Goal: Task Accomplishment & Management: Complete application form

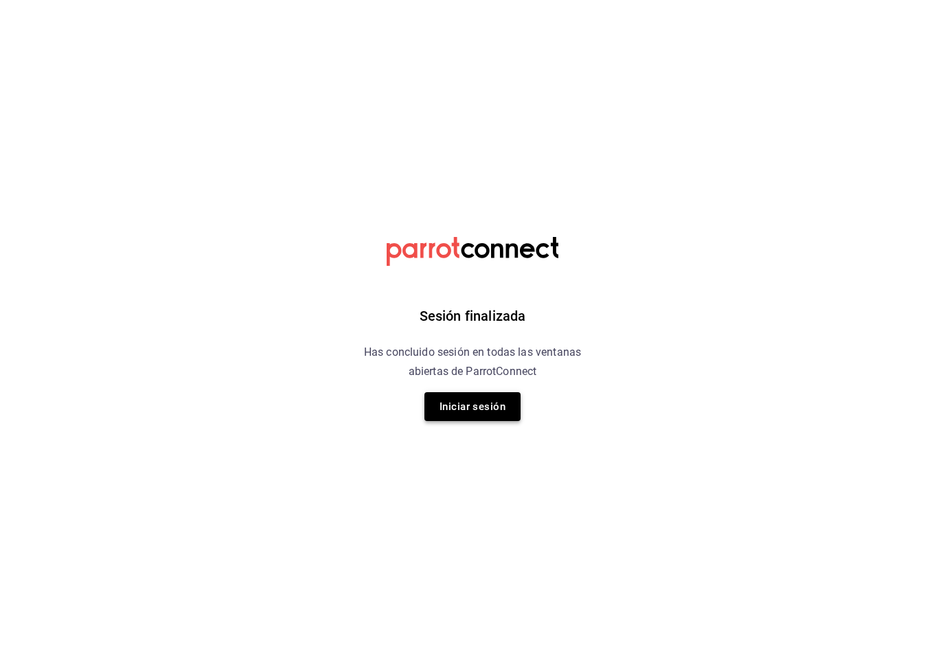
click at [481, 406] on button "Iniciar sesión" at bounding box center [472, 406] width 96 height 29
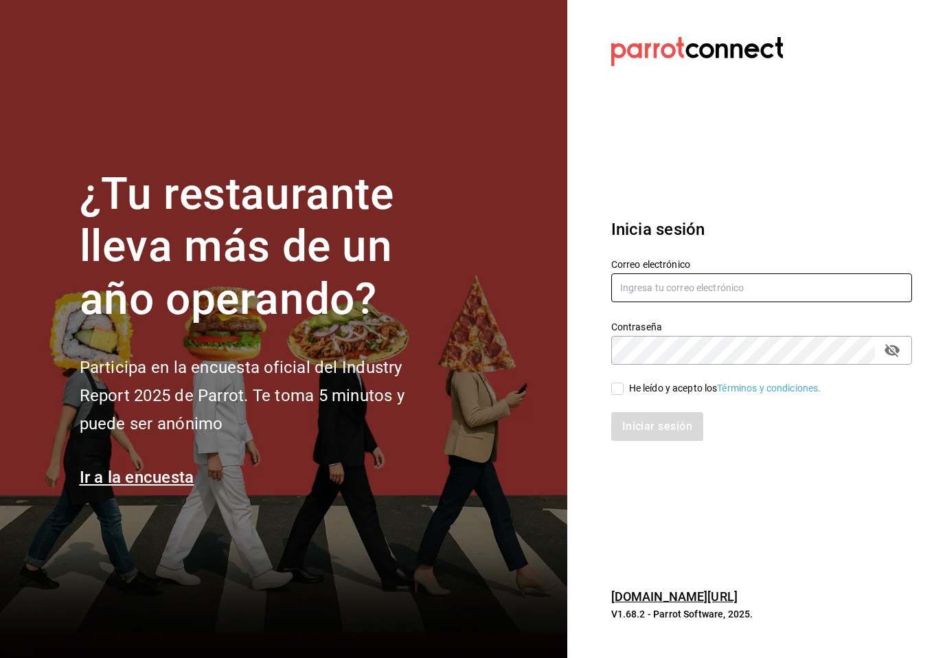
click at [666, 302] on input "text" at bounding box center [761, 287] width 301 height 29
type input "ana@qultocafe.com"
click at [609, 396] on div "He leído y acepto los Términos y condiciones." at bounding box center [753, 381] width 317 height 32
click at [620, 395] on input "He leído y acepto los Términos y condiciones." at bounding box center [617, 389] width 12 height 12
checkbox input "true"
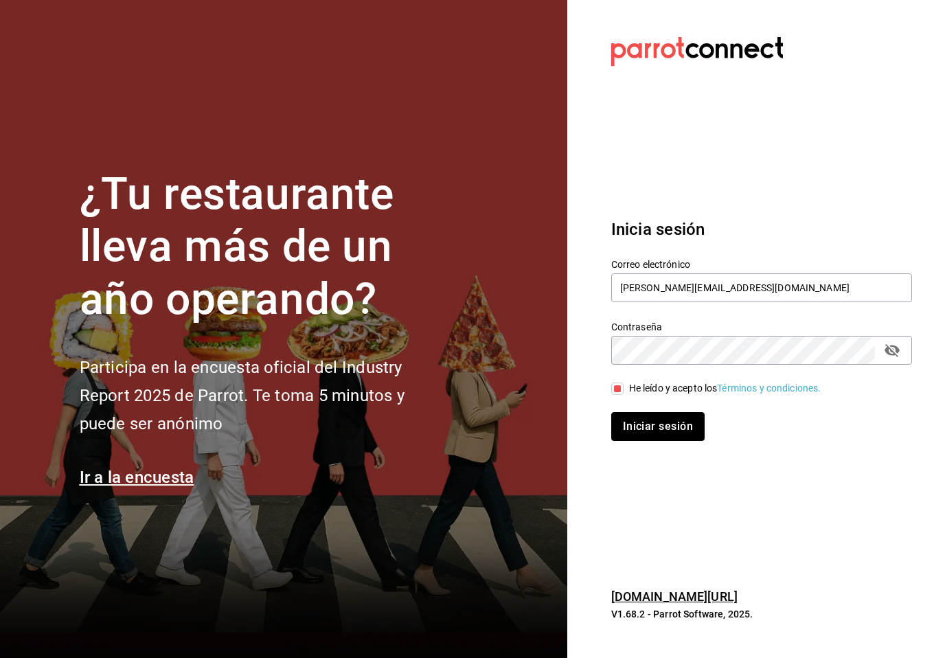
click at [636, 432] on button "Iniciar sesión" at bounding box center [657, 426] width 93 height 29
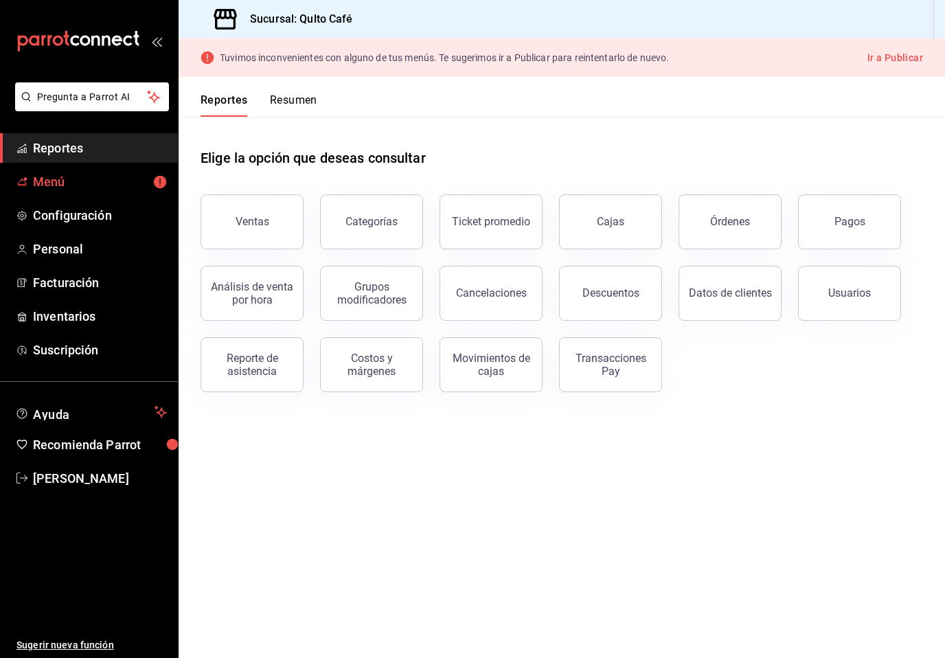
click at [104, 181] on span "Menú" at bounding box center [100, 181] width 134 height 19
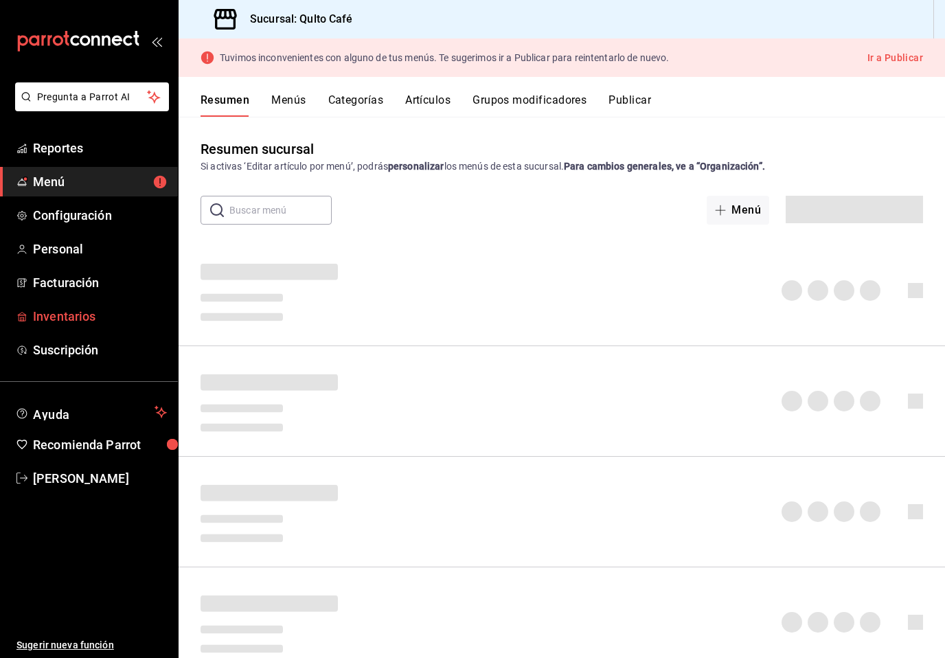
click at [111, 322] on span "Inventarios" at bounding box center [100, 316] width 134 height 19
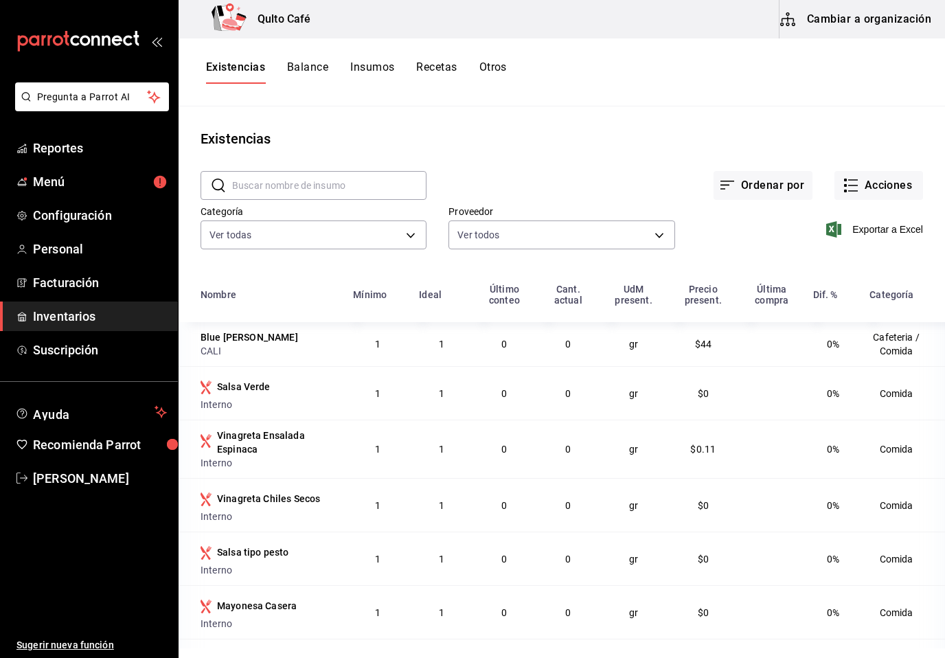
click at [431, 69] on button "Recetas" at bounding box center [436, 71] width 41 height 23
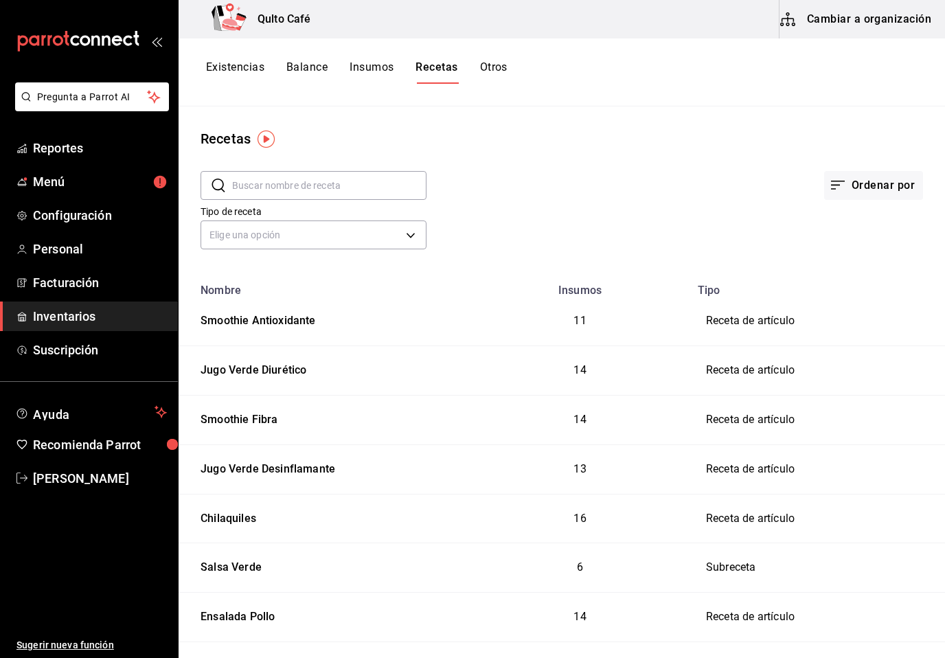
click at [374, 187] on input "text" at bounding box center [329, 185] width 194 height 27
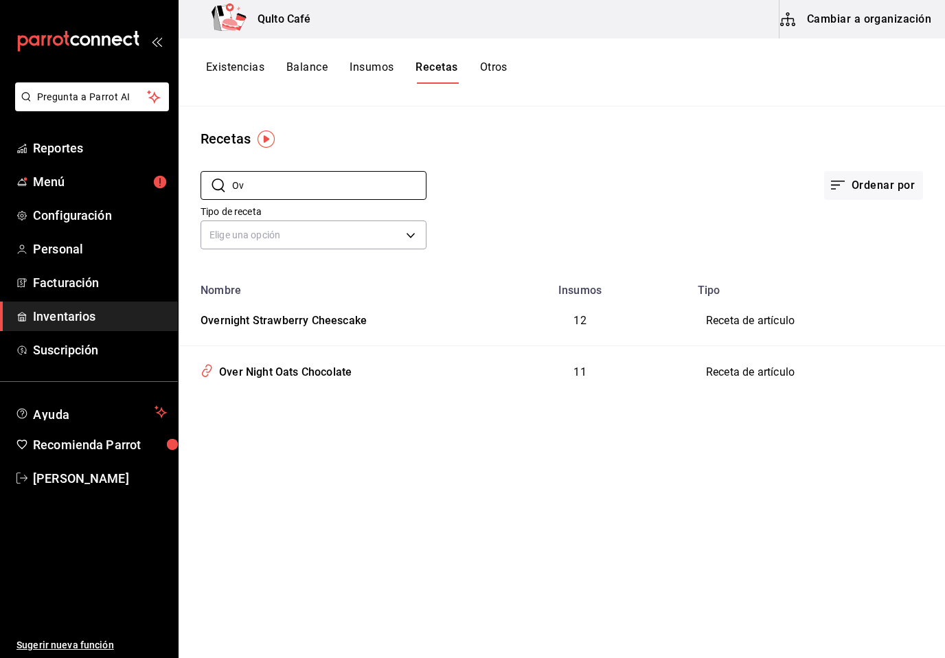
type input "O"
type input "S"
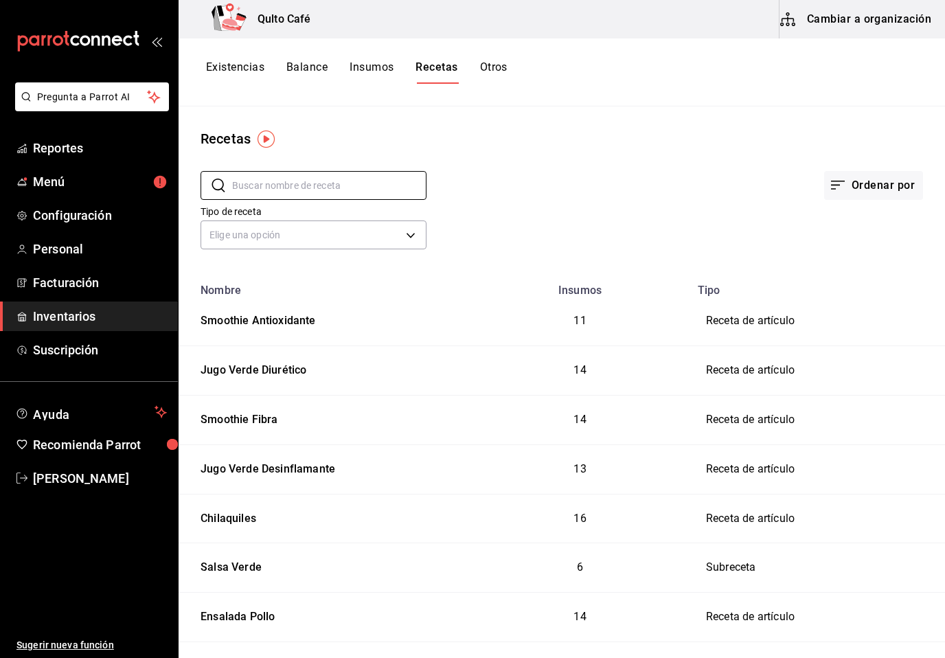
click at [855, 21] on button "Cambiar a organización" at bounding box center [857, 19] width 155 height 38
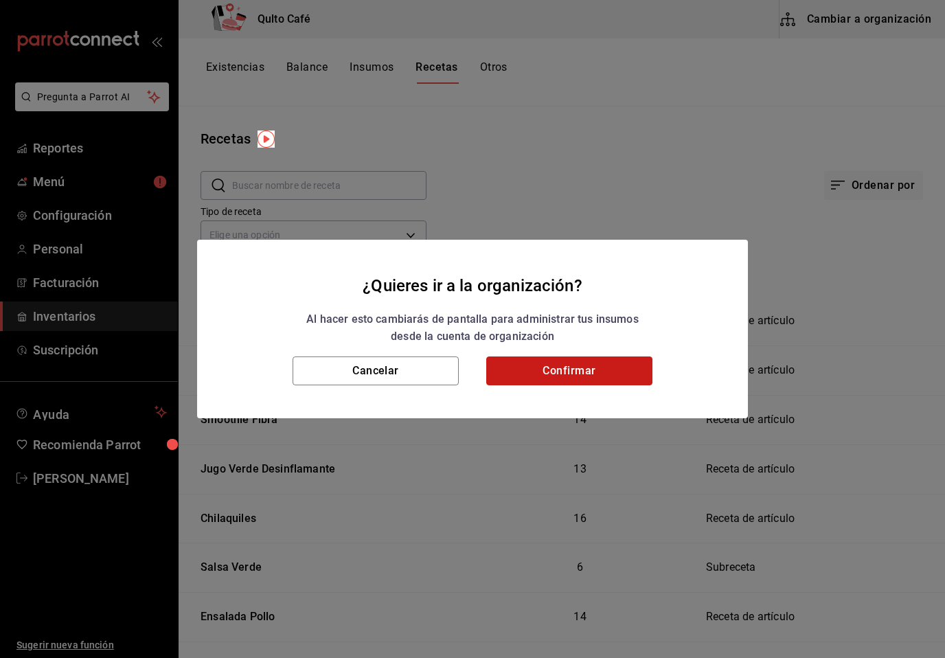
click at [575, 373] on button "Confirmar" at bounding box center [569, 370] width 166 height 29
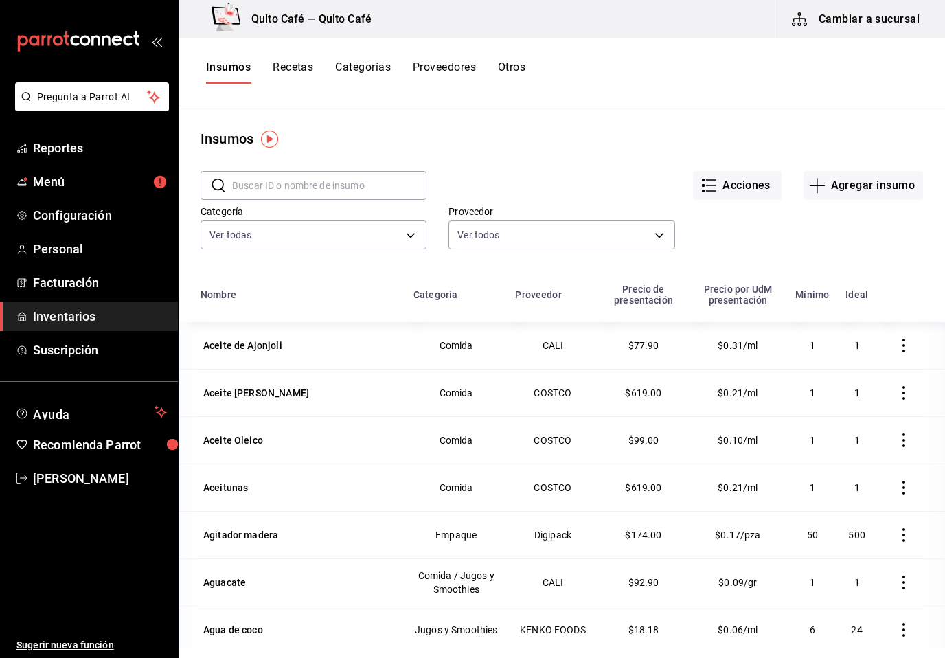
click at [298, 70] on button "Recetas" at bounding box center [293, 71] width 41 height 23
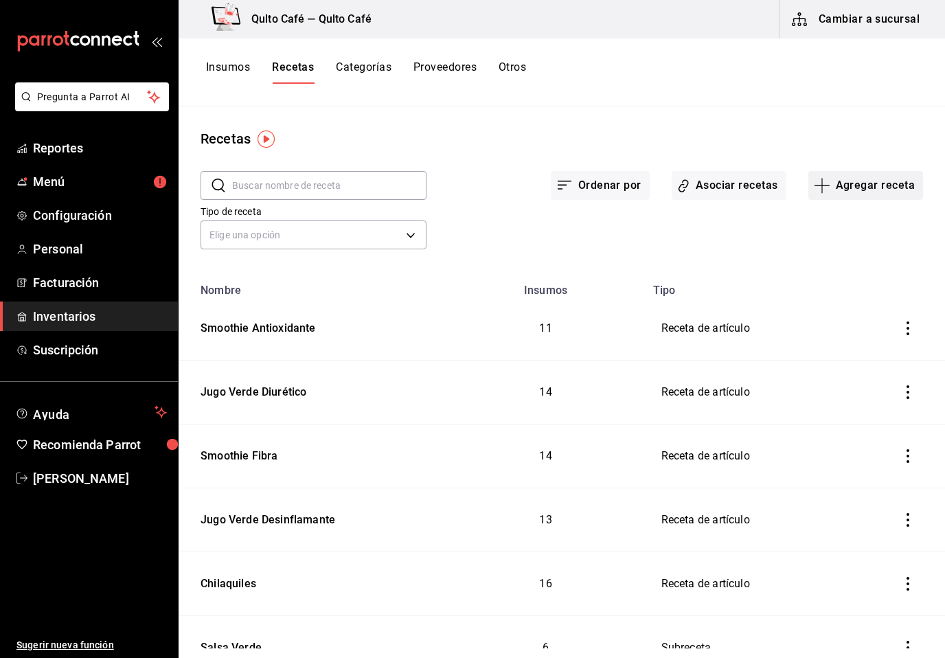
click at [857, 185] on button "Agregar receta" at bounding box center [865, 185] width 115 height 29
click at [836, 227] on span "Receta" at bounding box center [865, 223] width 115 height 14
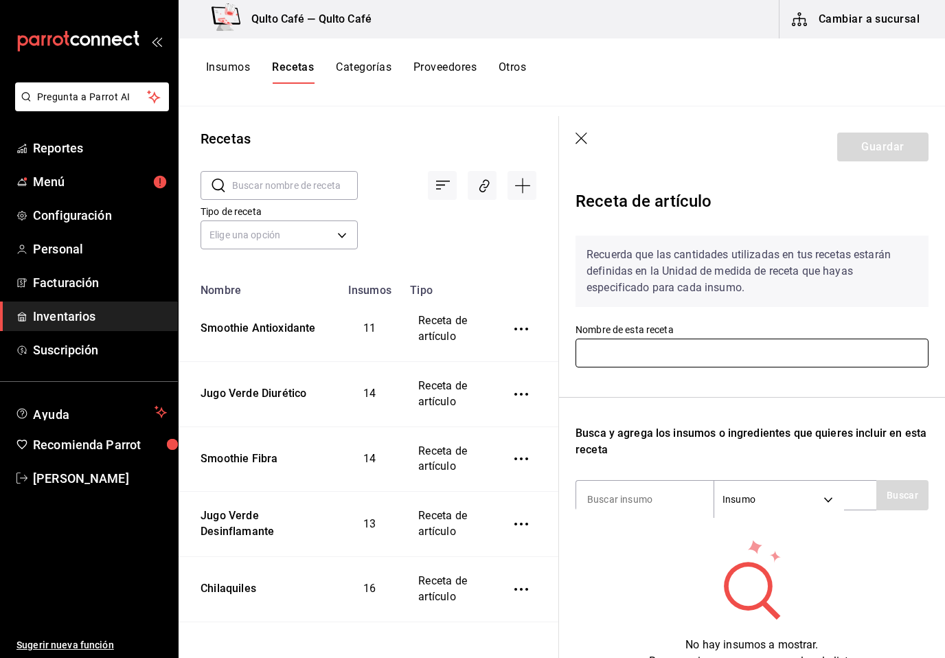
click at [664, 353] on input "text" at bounding box center [752, 353] width 353 height 29
type input "Smoothie Proteina"
drag, startPoint x: 664, startPoint y: 352, endPoint x: 704, endPoint y: 406, distance: 66.8
click at [704, 406] on div "Recuerda que las cantidades utilizadas en tus recetas estarán definidas en la U…" at bounding box center [752, 447] width 353 height 445
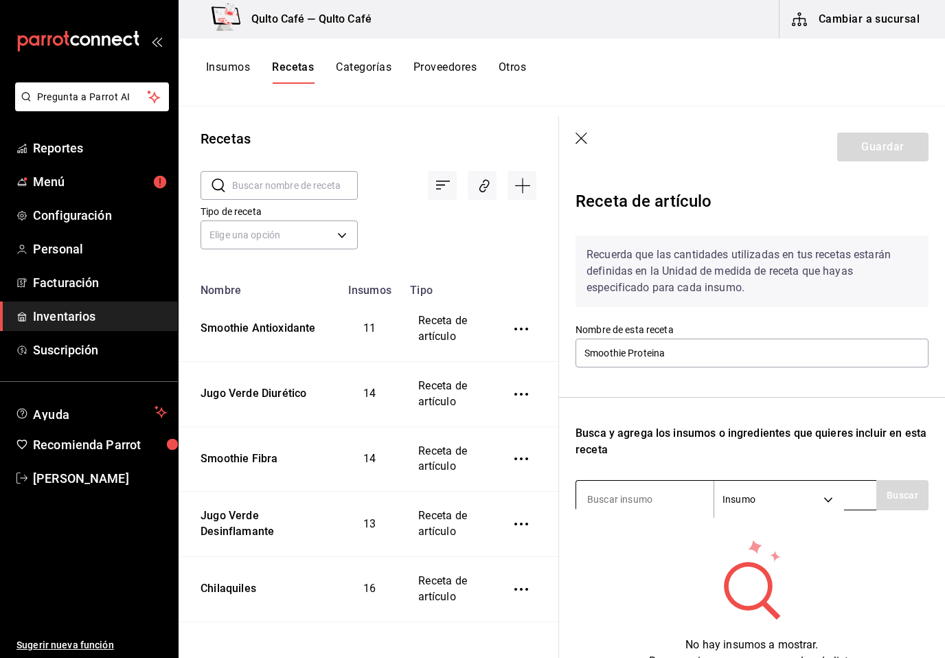
click at [644, 508] on input at bounding box center [644, 499] width 137 height 29
drag, startPoint x: 644, startPoint y: 508, endPoint x: 913, endPoint y: 504, distance: 269.3
click at [913, 504] on button "Buscar" at bounding box center [902, 495] width 52 height 30
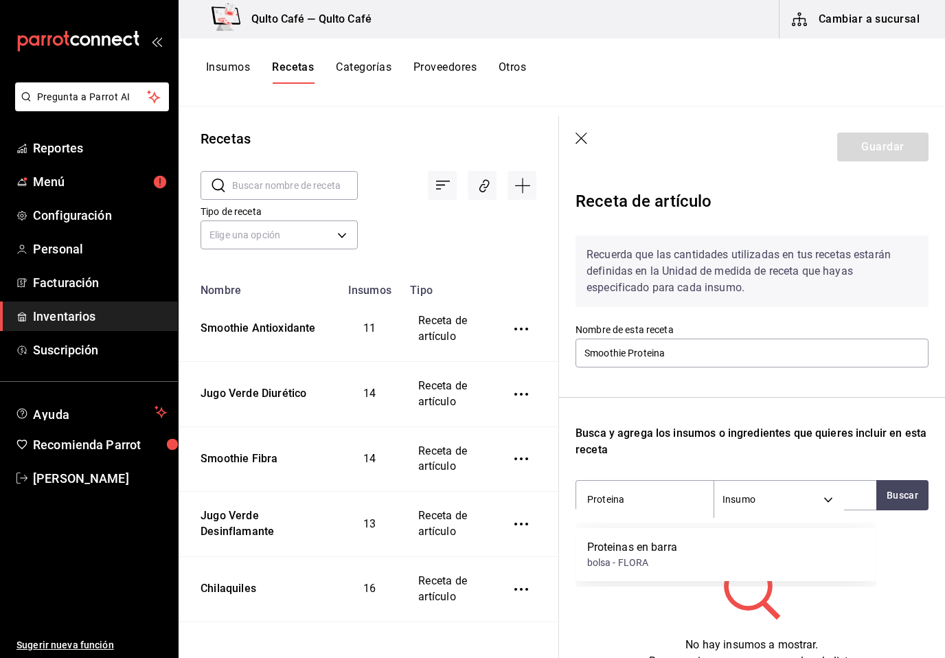
scroll to position [12, 0]
type input "P"
type input "Habits"
drag, startPoint x: 655, startPoint y: 499, endPoint x: 898, endPoint y: 493, distance: 242.5
click at [0, 0] on html "Pregunta a Parrot AI Reportes Menú Configuración Personal Facturación Inventari…" at bounding box center [472, 324] width 945 height 648
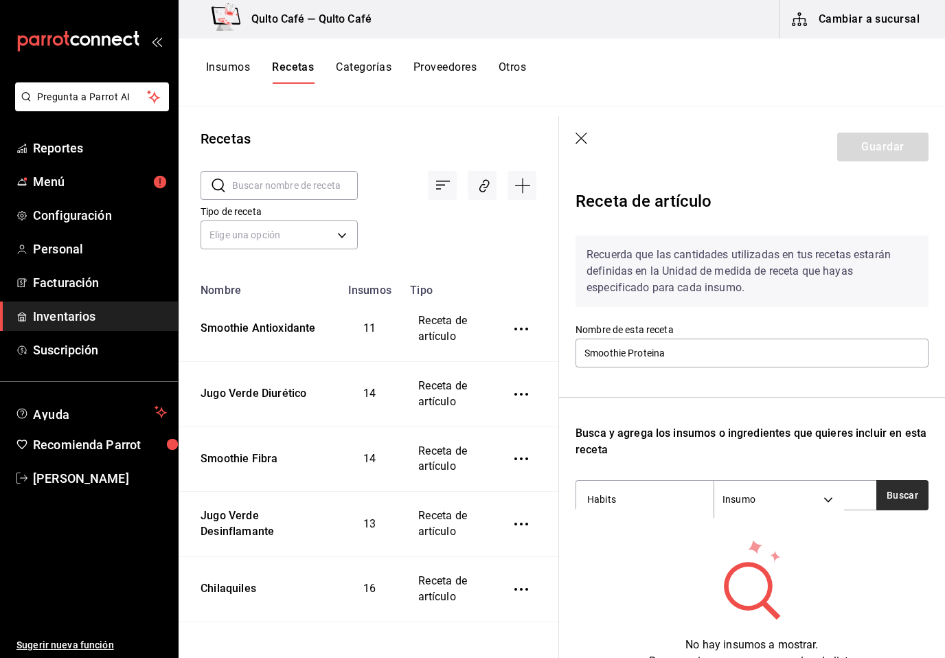
click at [898, 493] on button "Buscar" at bounding box center [902, 495] width 52 height 30
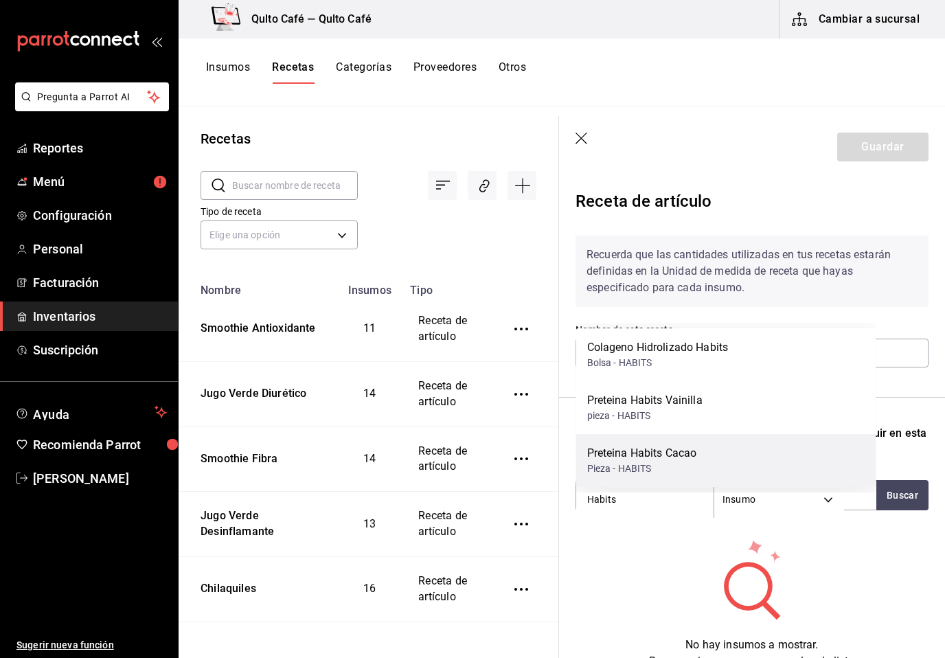
click at [646, 445] on div "Preteina Habits Cacao" at bounding box center [642, 453] width 110 height 16
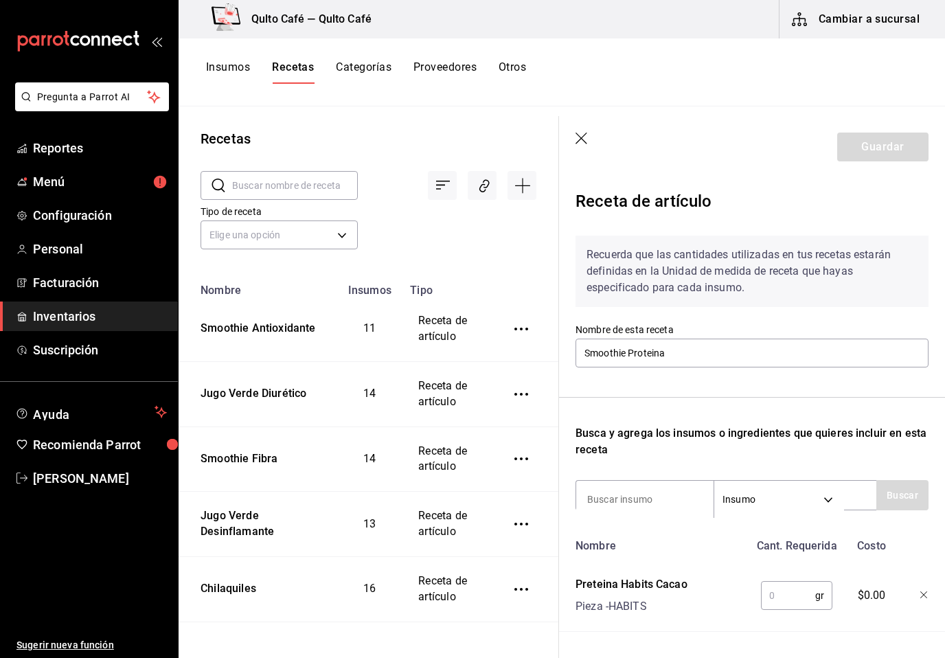
scroll to position [0, 0]
click at [793, 601] on input "text" at bounding box center [788, 595] width 54 height 27
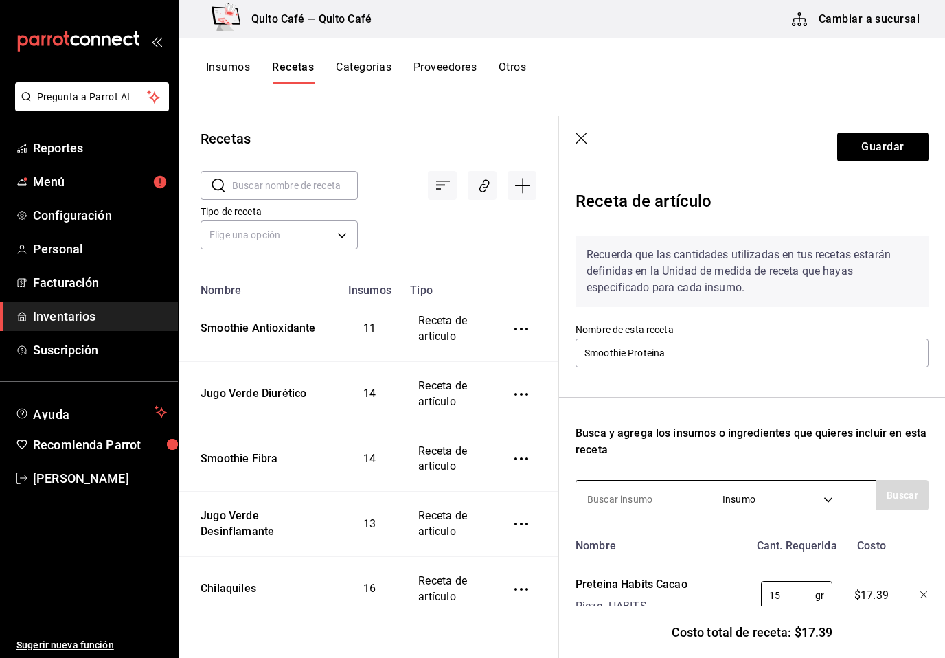
type input "15"
click at [683, 504] on input at bounding box center [644, 499] width 137 height 29
type input "cacao"
click at [899, 490] on button "Buscar" at bounding box center [902, 495] width 52 height 30
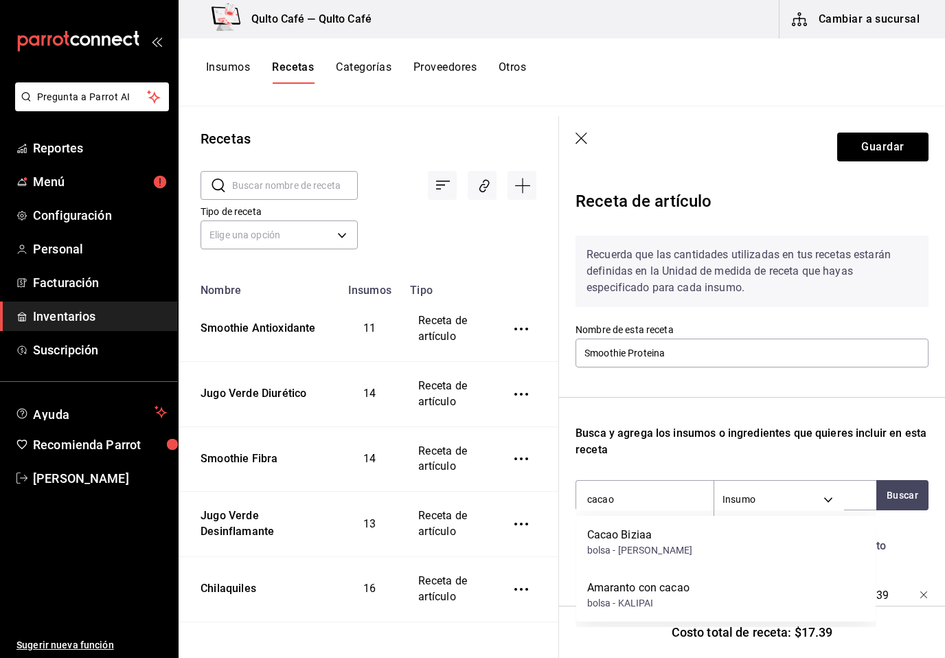
click at [793, 533] on div "Cacao Biziaa bolsa - [PERSON_NAME]" at bounding box center [726, 542] width 300 height 53
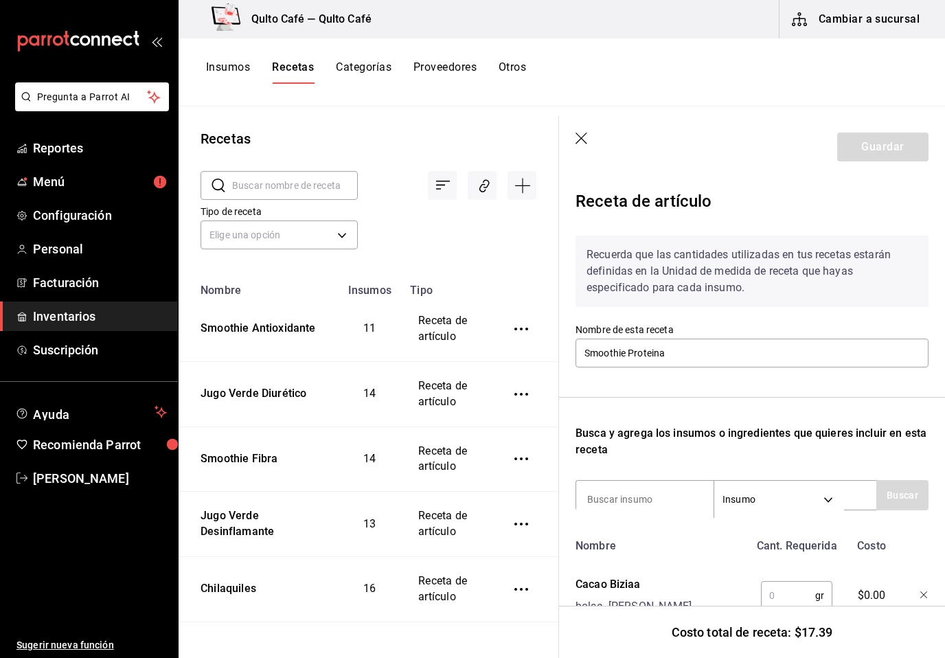
click at [781, 599] on input "text" at bounding box center [788, 595] width 54 height 27
type input "10"
click at [666, 497] on input at bounding box center [644, 499] width 137 height 29
type input "platano"
click at [903, 500] on button "Buscar" at bounding box center [902, 495] width 52 height 30
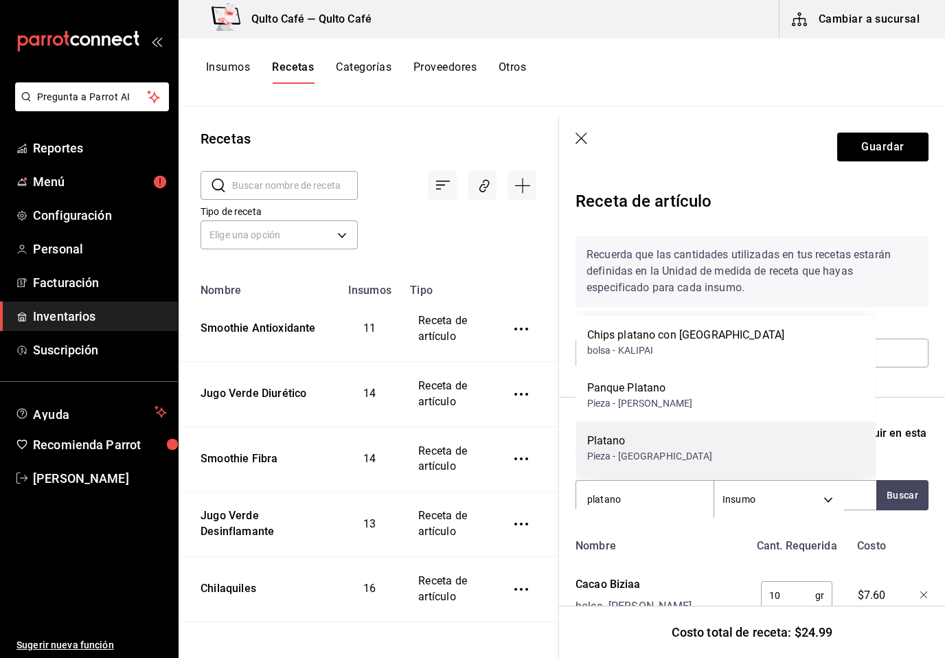
click at [700, 435] on div "Platano Pieza - [GEOGRAPHIC_DATA]" at bounding box center [726, 448] width 300 height 53
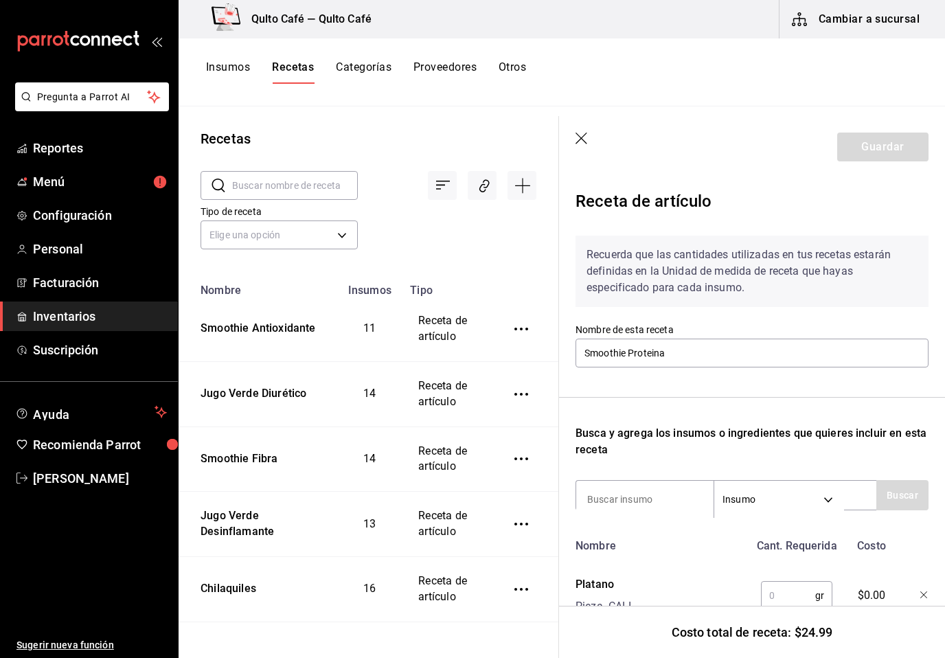
click at [799, 595] on input "text" at bounding box center [788, 595] width 54 height 27
type input "60"
click at [652, 499] on input at bounding box center [644, 499] width 137 height 29
type input "crema"
click at [902, 500] on button "Buscar" at bounding box center [902, 495] width 52 height 30
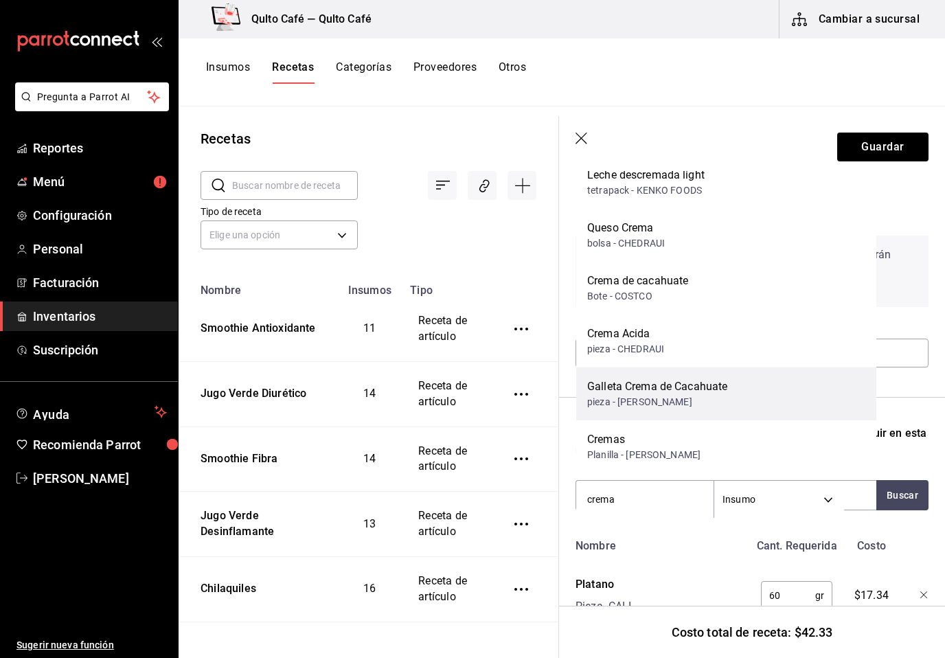
scroll to position [47, 0]
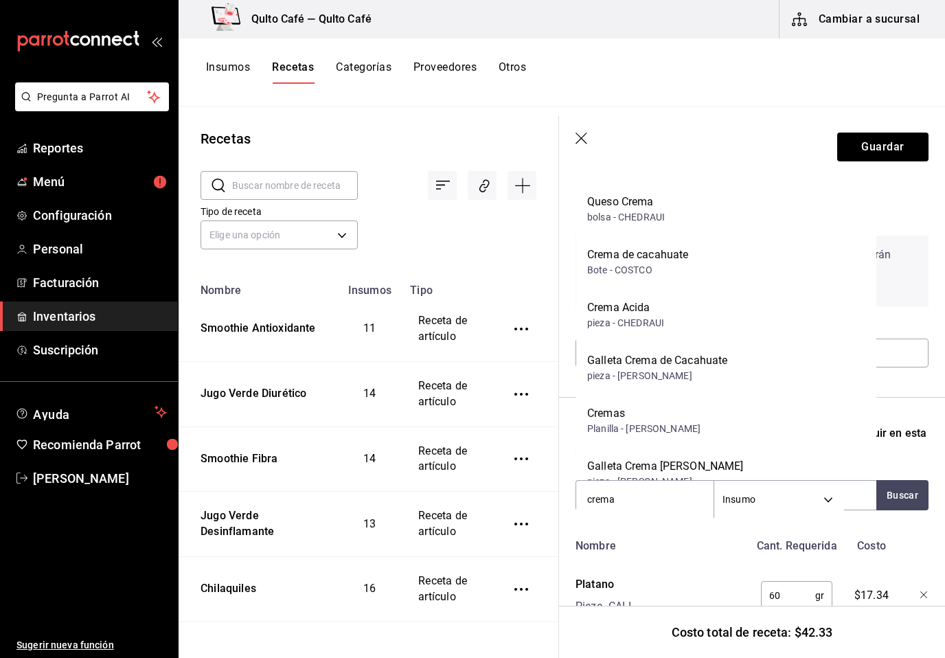
click at [703, 265] on div "Crema de cacahuate Bote - COSTCO" at bounding box center [726, 262] width 300 height 53
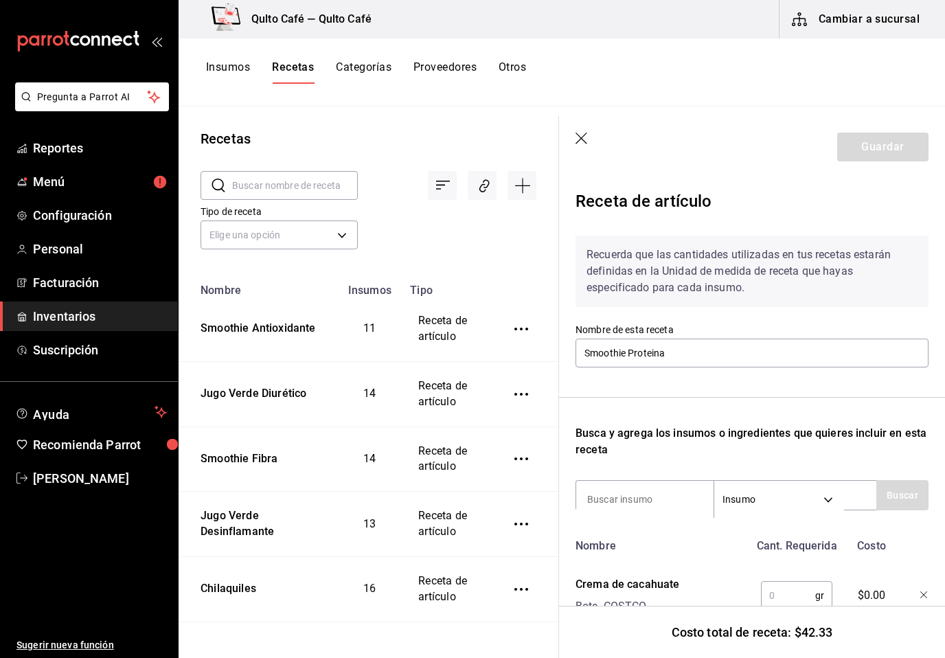
click at [784, 602] on input "text" at bounding box center [788, 595] width 54 height 27
type input "30"
click at [625, 503] on input at bounding box center [644, 499] width 137 height 29
type input "Canela"
click at [906, 490] on button "Buscar" at bounding box center [902, 495] width 52 height 30
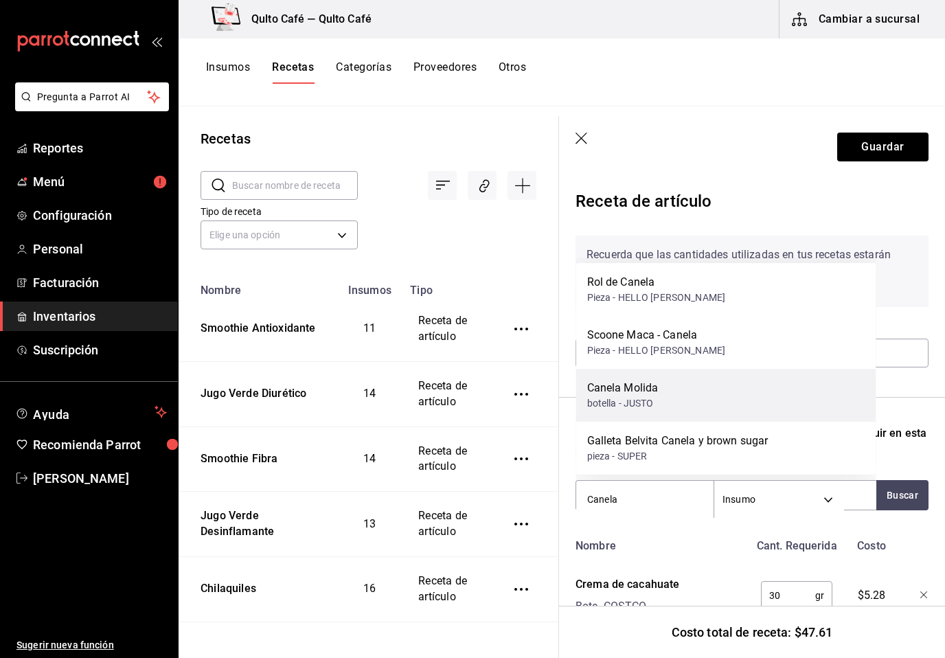
click at [684, 387] on div "Canela Molida botella - JUSTO" at bounding box center [726, 395] width 300 height 53
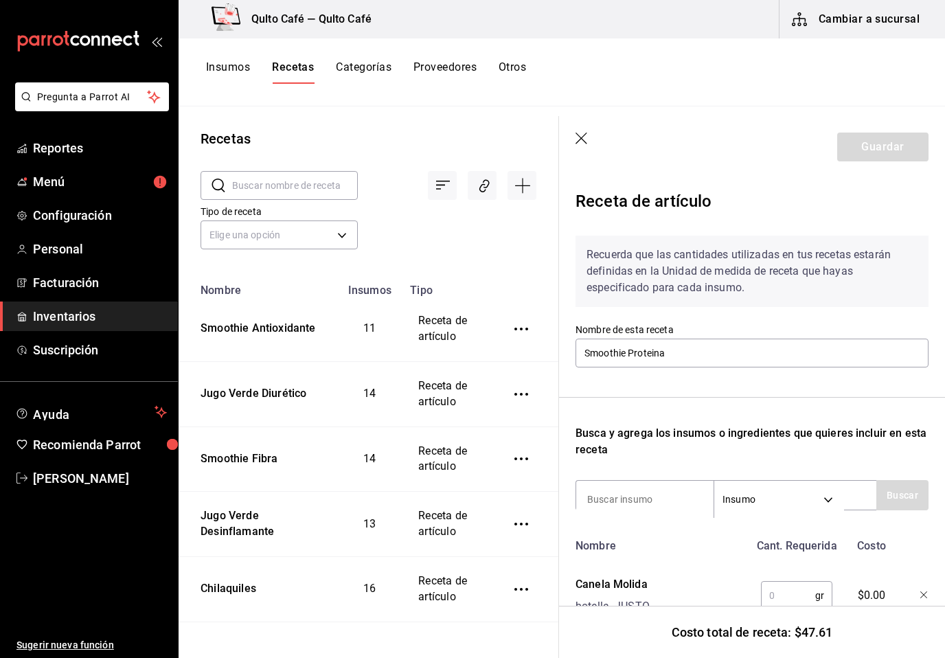
click at [796, 587] on input "text" at bounding box center [788, 595] width 54 height 27
type input "5"
click at [620, 497] on input at bounding box center [644, 499] width 137 height 29
type input "leche"
click at [912, 491] on button "Buscar" at bounding box center [902, 495] width 52 height 30
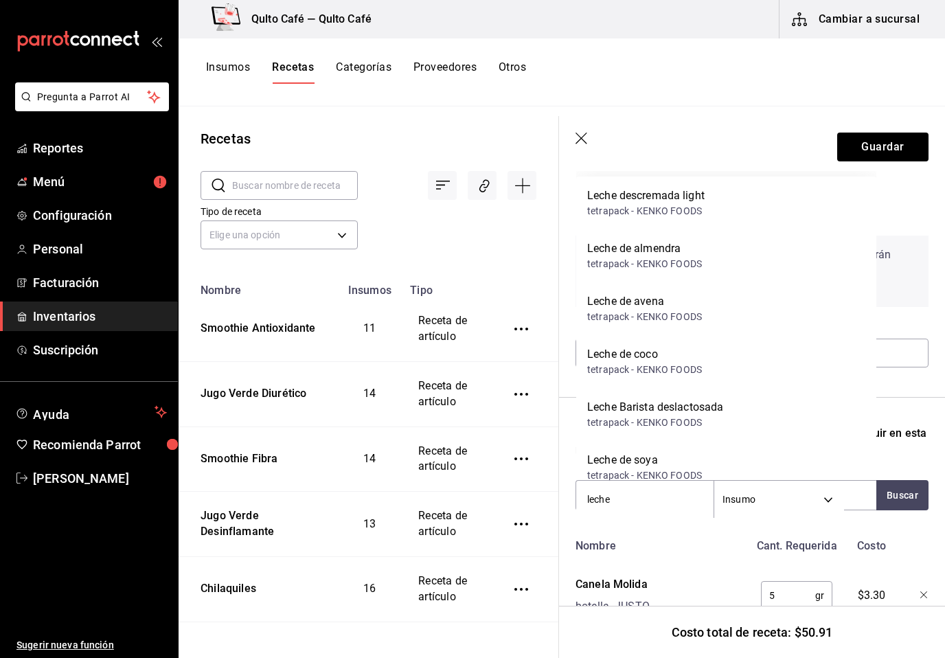
click at [759, 250] on div "Leche [PERSON_NAME] tetrapack - KENKO FOODS" at bounding box center [726, 255] width 300 height 53
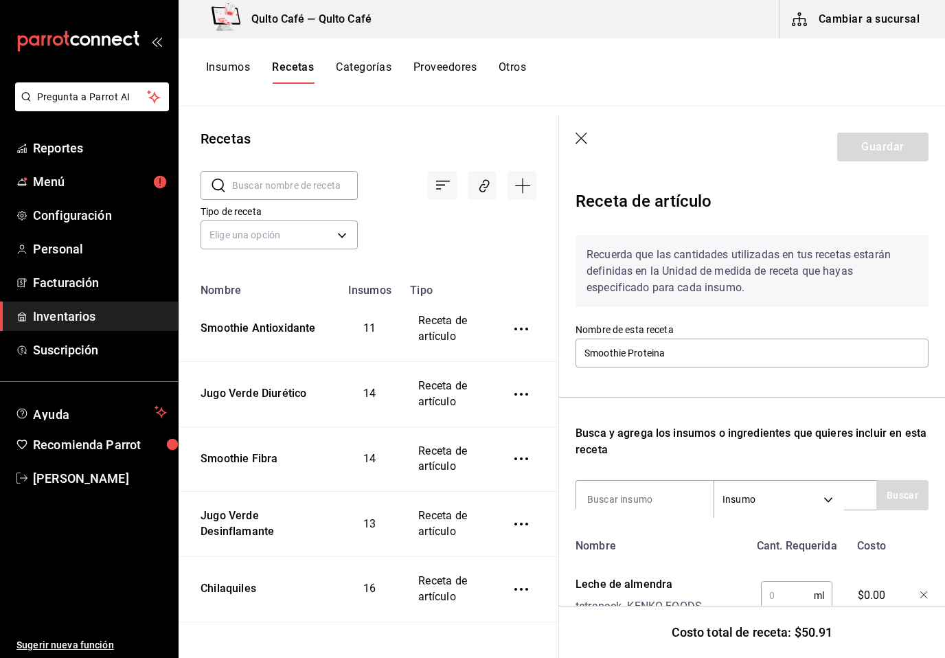
click at [788, 594] on input "text" at bounding box center [787, 595] width 53 height 27
type input "100"
click at [641, 503] on input at bounding box center [644, 499] width 137 height 29
click at [900, 497] on button "Buscar" at bounding box center [902, 495] width 52 height 30
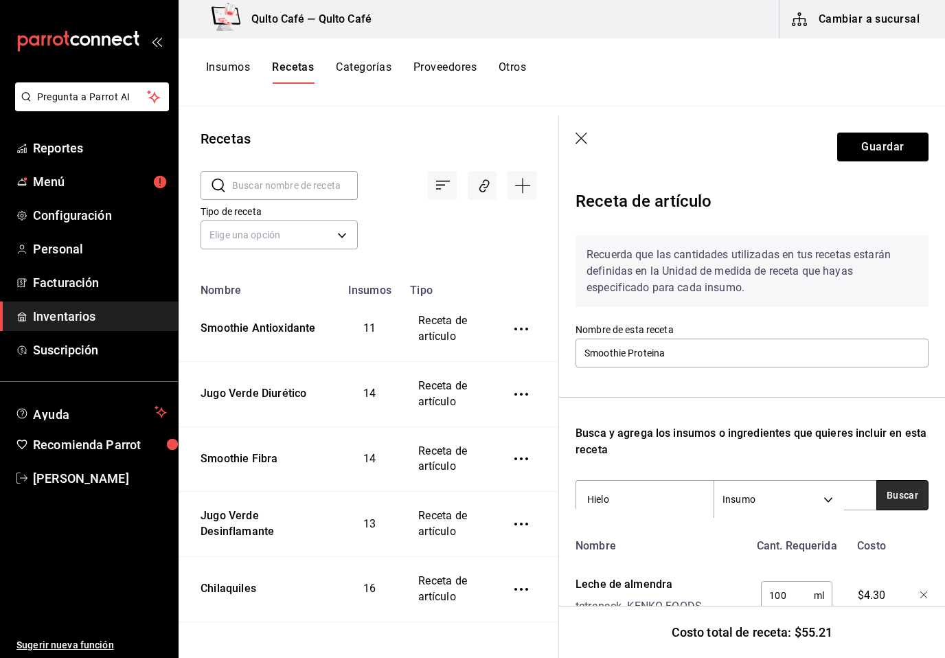
click at [900, 497] on button "Buscar" at bounding box center [902, 495] width 52 height 30
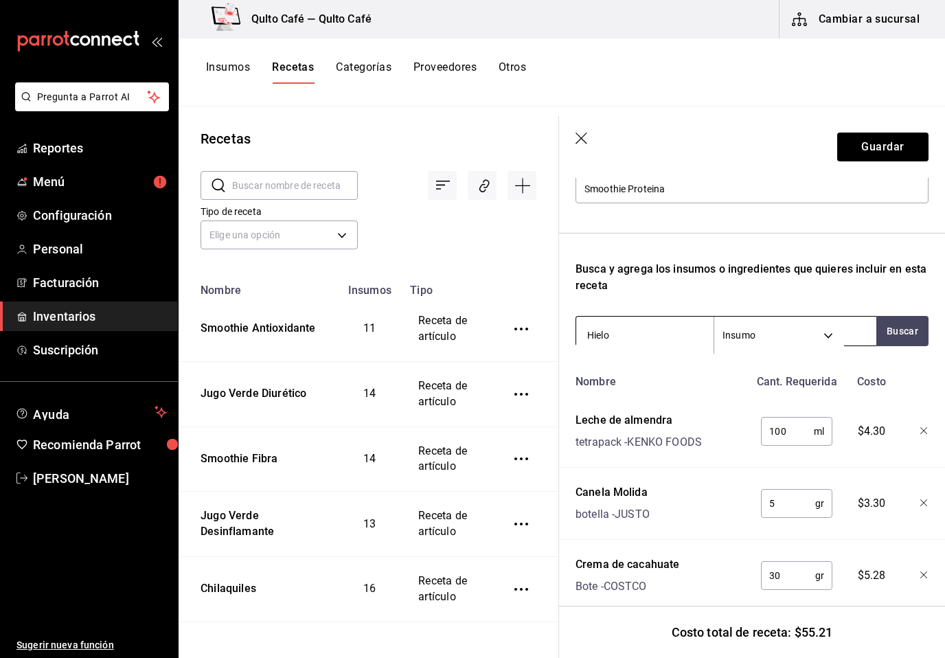
scroll to position [161, 0]
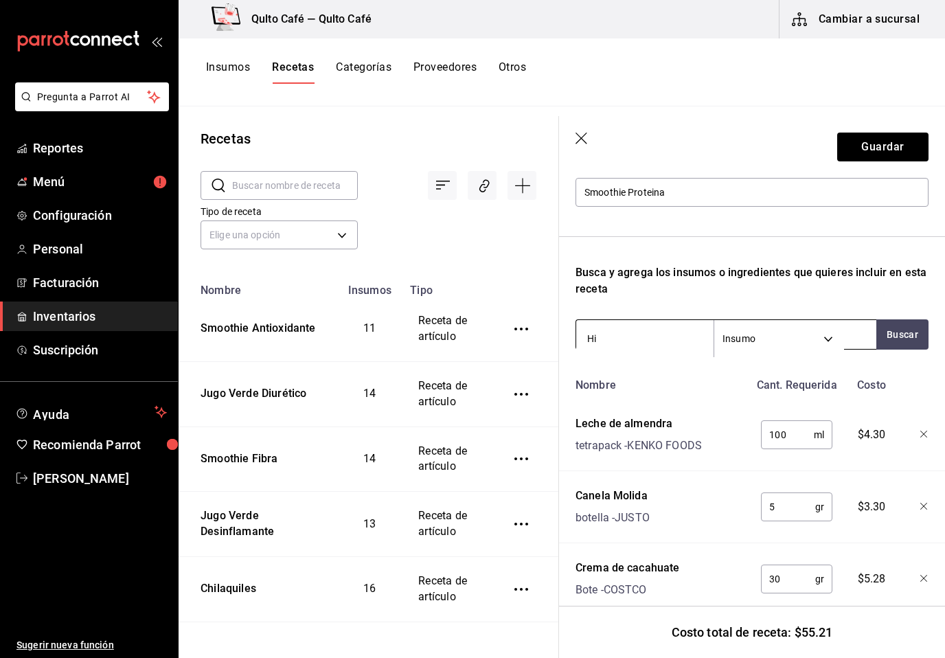
type input "H"
type input "Etiqueta"
click at [896, 341] on button "Buscar" at bounding box center [902, 334] width 52 height 30
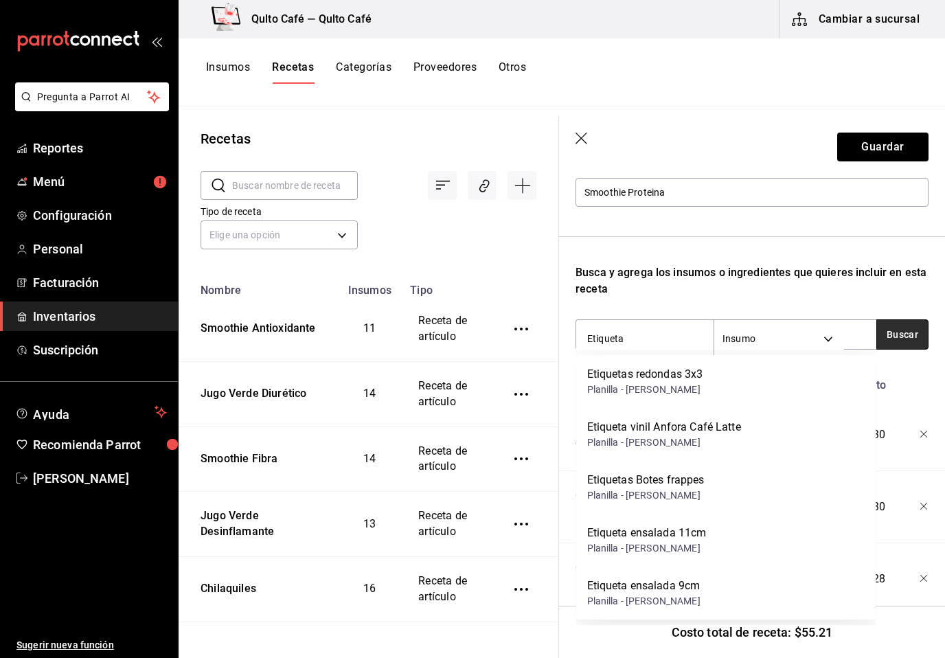
click at [896, 341] on button "Buscar" at bounding box center [902, 334] width 52 height 30
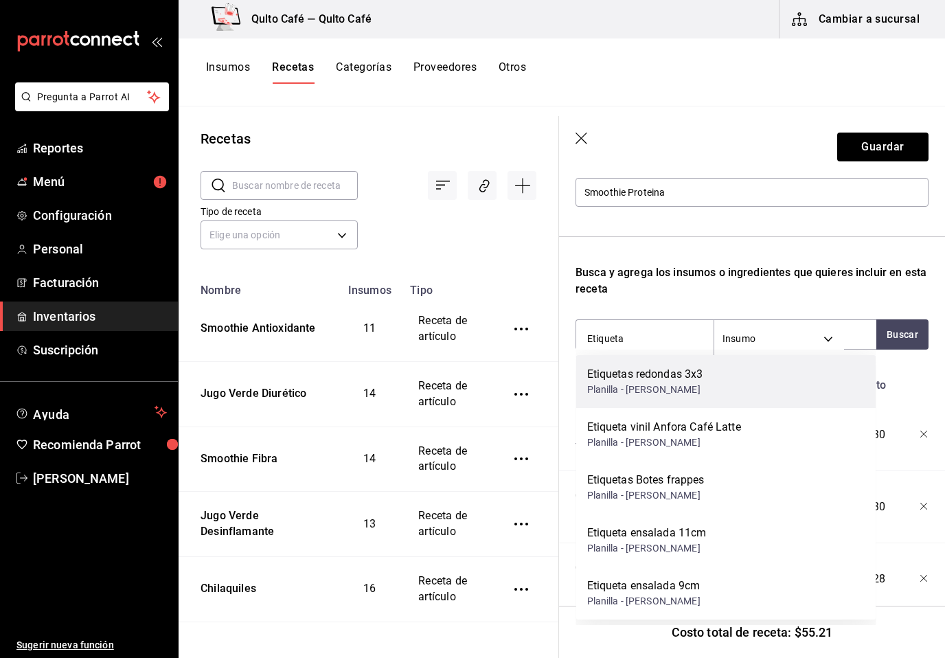
click at [783, 389] on div "Etiquetas redondas 3x3 Planilla - [PERSON_NAME]" at bounding box center [726, 381] width 300 height 53
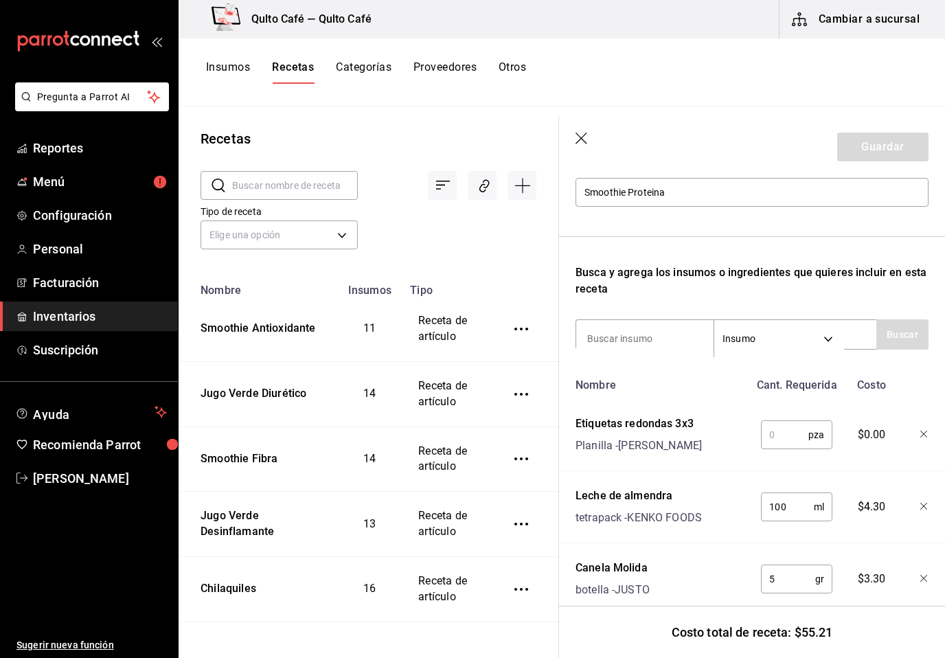
click at [790, 435] on input "text" at bounding box center [784, 434] width 47 height 27
type input "1"
click at [676, 343] on input at bounding box center [644, 338] width 137 height 29
type input "Vaso"
click at [909, 338] on button "Buscar" at bounding box center [902, 334] width 52 height 30
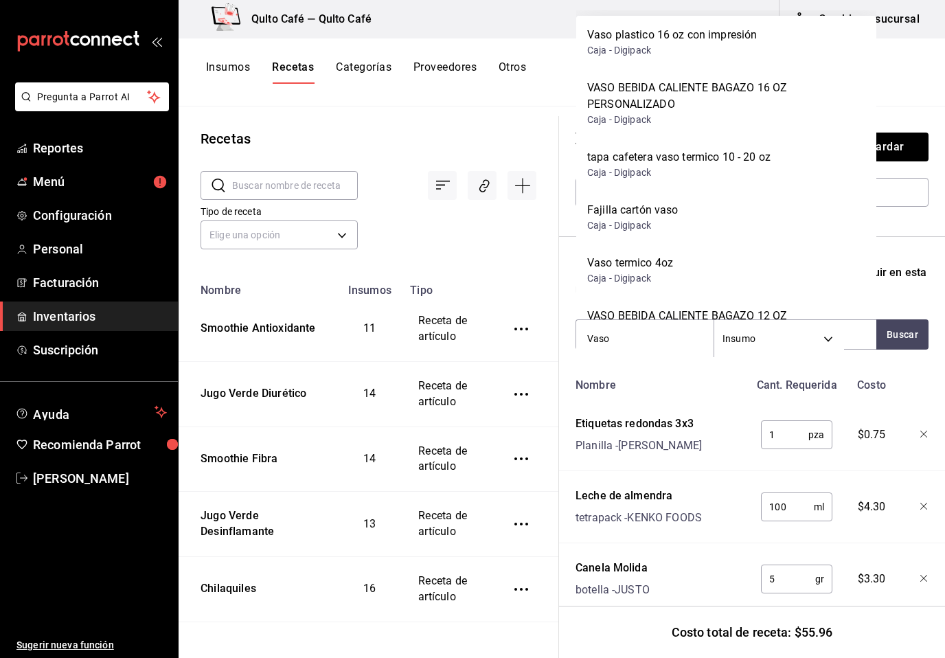
click at [799, 52] on div "Vaso plastico 16 oz con impresión Caja - Digipack" at bounding box center [726, 42] width 300 height 53
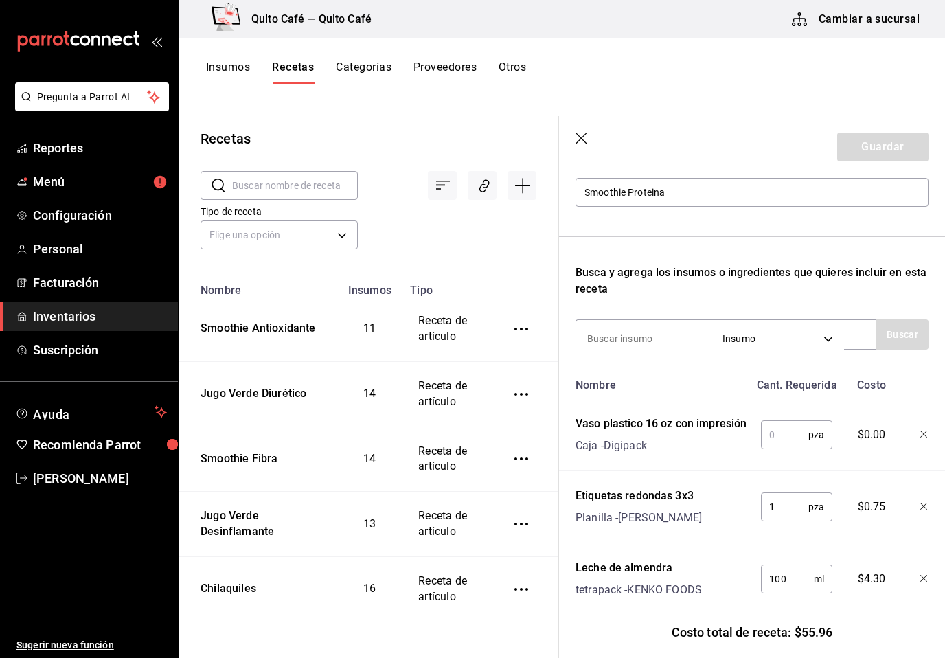
click at [783, 440] on input "text" at bounding box center [784, 434] width 47 height 27
type input "1"
click at [653, 337] on input at bounding box center [644, 338] width 137 height 29
type input "tapa"
click at [920, 333] on button "Buscar" at bounding box center [902, 334] width 52 height 30
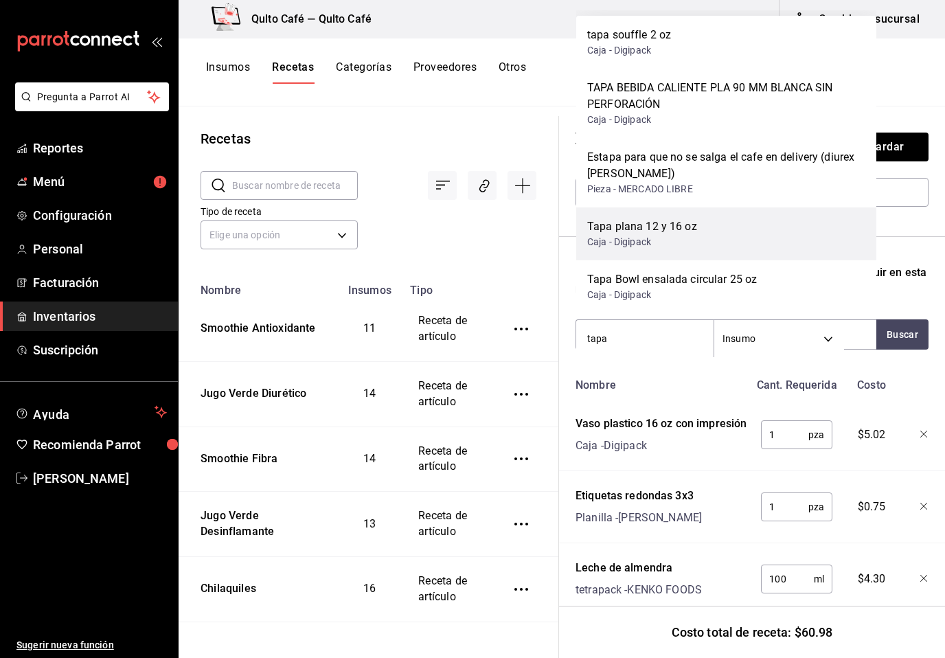
click at [743, 216] on div "Tapa plana 12 y 16 oz Caja - Digipack" at bounding box center [726, 233] width 300 height 53
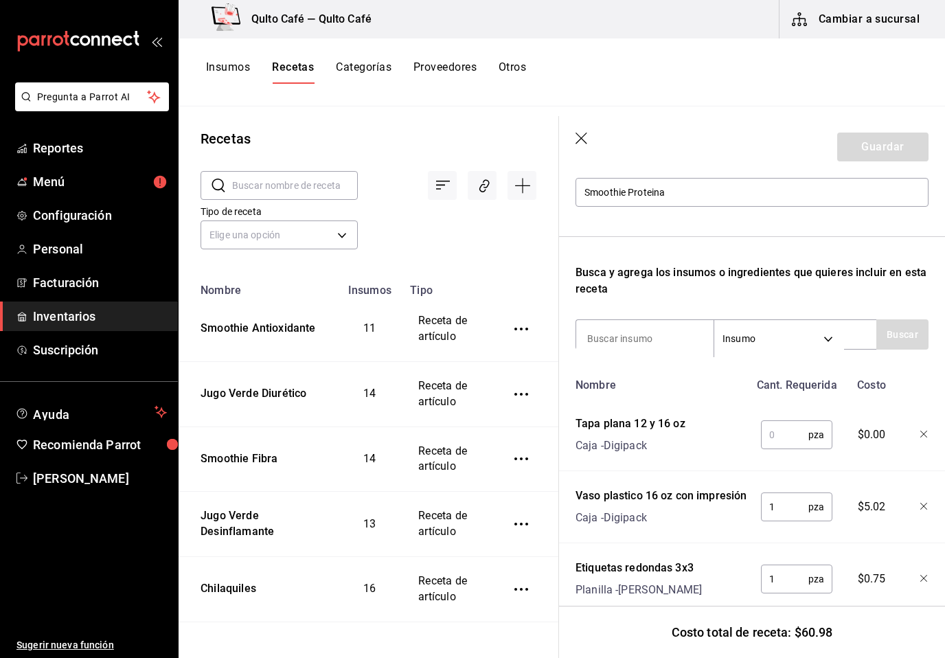
click at [784, 442] on input "text" at bounding box center [784, 434] width 47 height 27
type input "1"
click at [661, 349] on input at bounding box center [644, 338] width 137 height 29
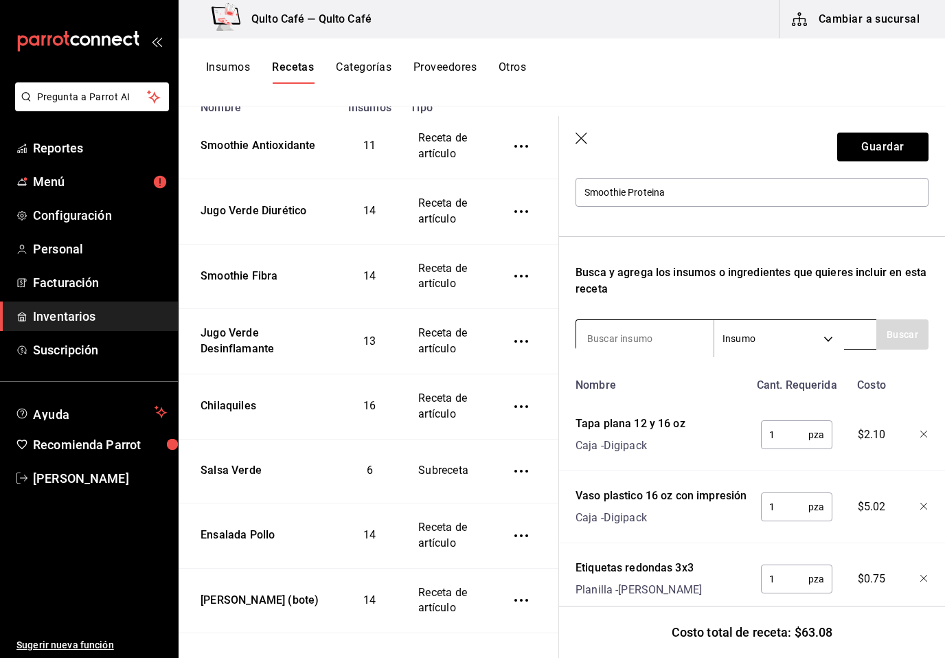
scroll to position [179, 0]
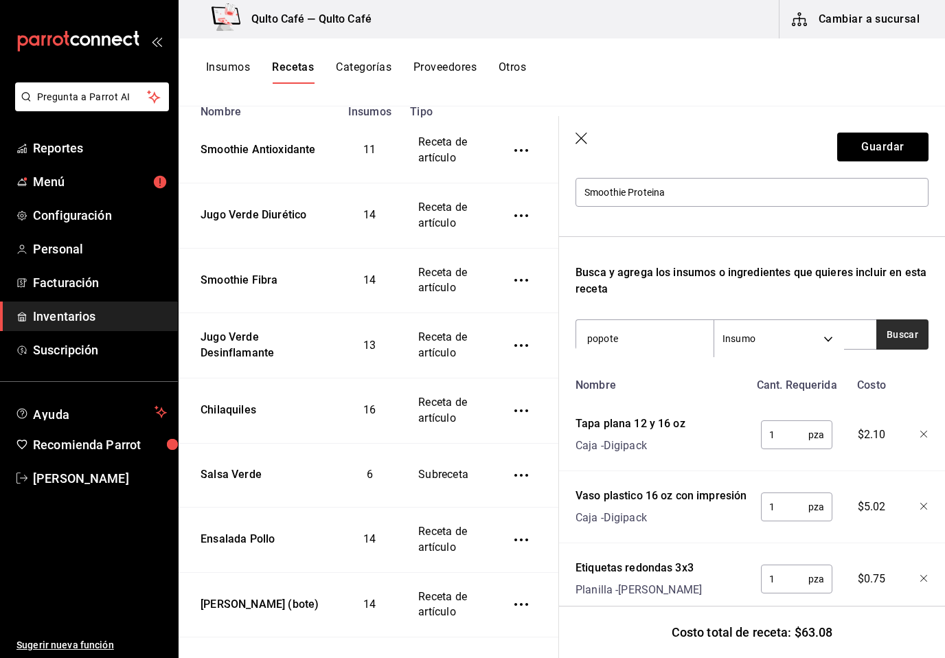
type input "popote"
click at [894, 332] on button "Buscar" at bounding box center [902, 334] width 52 height 30
click at [817, 379] on div "Popote Biodegradable Fibra de Agave Caja - Digipack" at bounding box center [726, 381] width 300 height 53
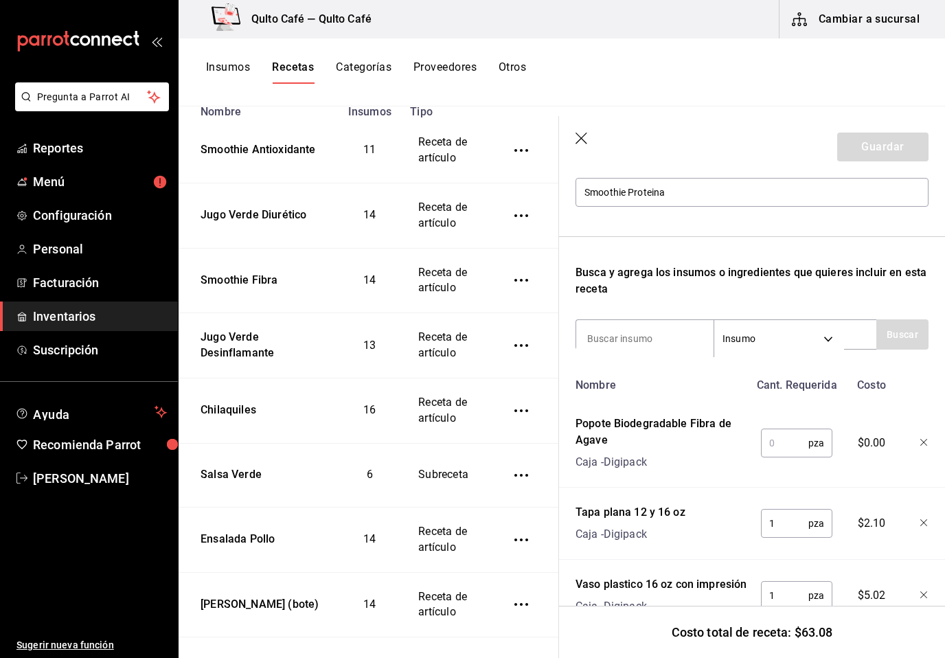
click at [787, 452] on input "text" at bounding box center [784, 442] width 47 height 27
type input "1"
click at [683, 330] on input at bounding box center [644, 338] width 137 height 29
type input "servilleta"
click at [908, 338] on button "Buscar" at bounding box center [902, 334] width 52 height 30
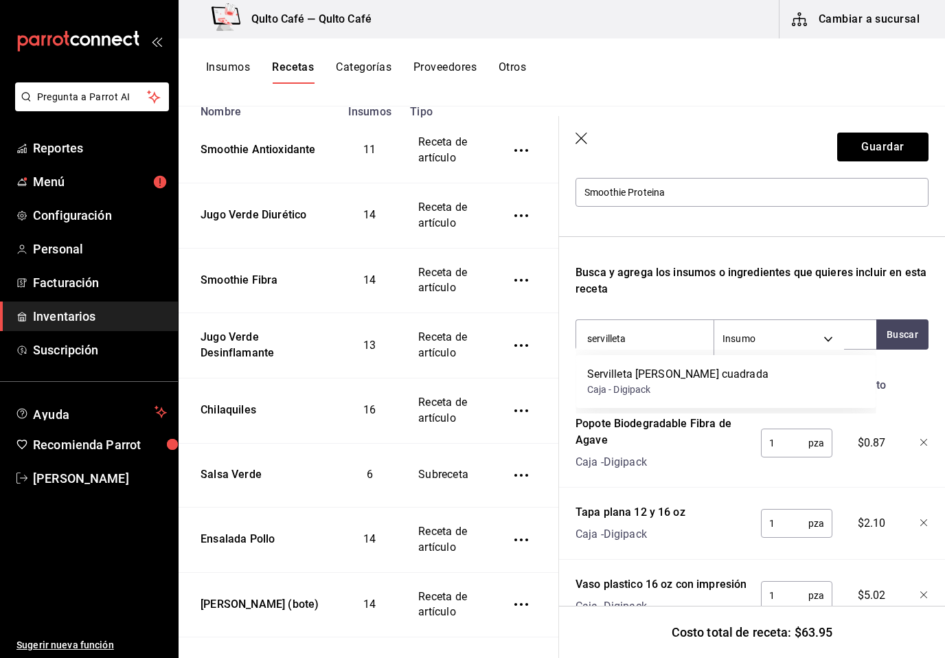
click at [722, 390] on div "Servilleta [PERSON_NAME] cuadrada Caja - Digipack" at bounding box center [726, 381] width 300 height 53
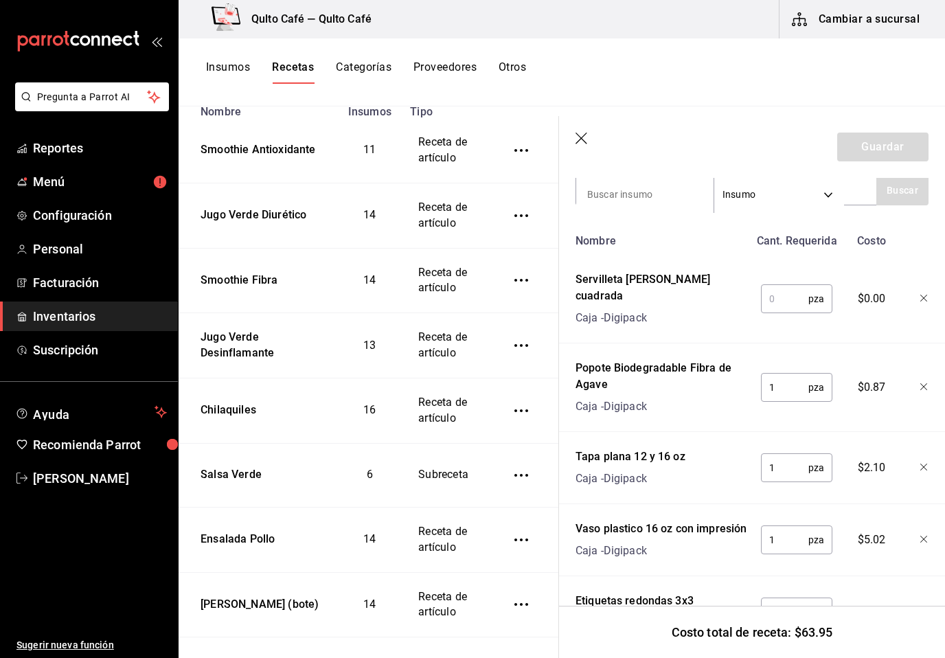
scroll to position [305, 0]
click at [786, 285] on input "text" at bounding box center [784, 298] width 47 height 27
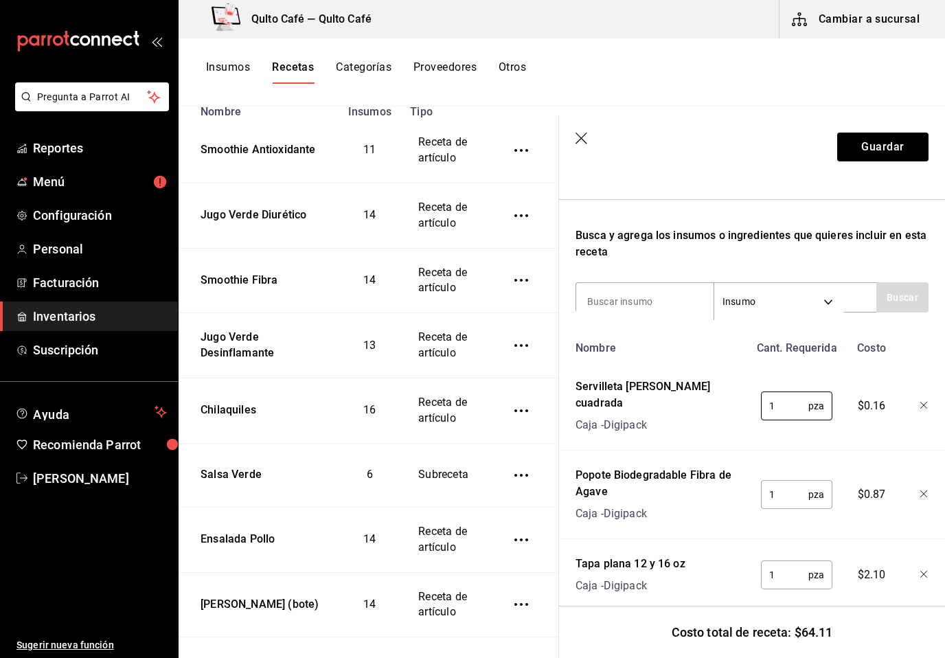
scroll to position [198, 0]
type input "1"
click at [902, 144] on button "Guardar" at bounding box center [882, 147] width 91 height 29
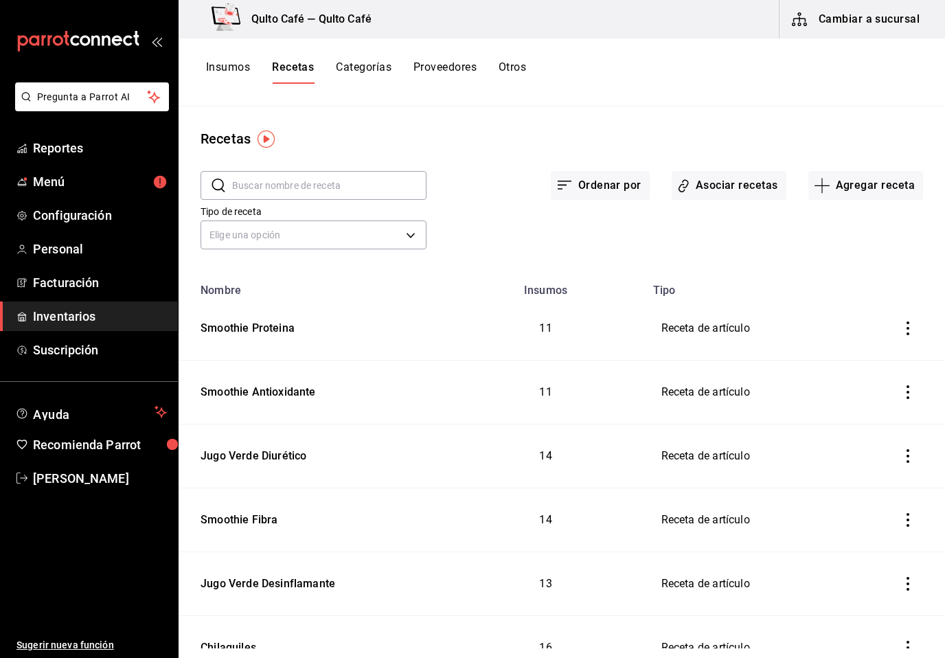
click at [905, 326] on icon "inventoriesTable" at bounding box center [908, 328] width 14 height 14
click at [826, 232] on div at bounding box center [472, 329] width 945 height 658
click at [845, 175] on button "Agregar receta" at bounding box center [865, 185] width 115 height 29
click at [831, 231] on li "Receta" at bounding box center [865, 223] width 137 height 36
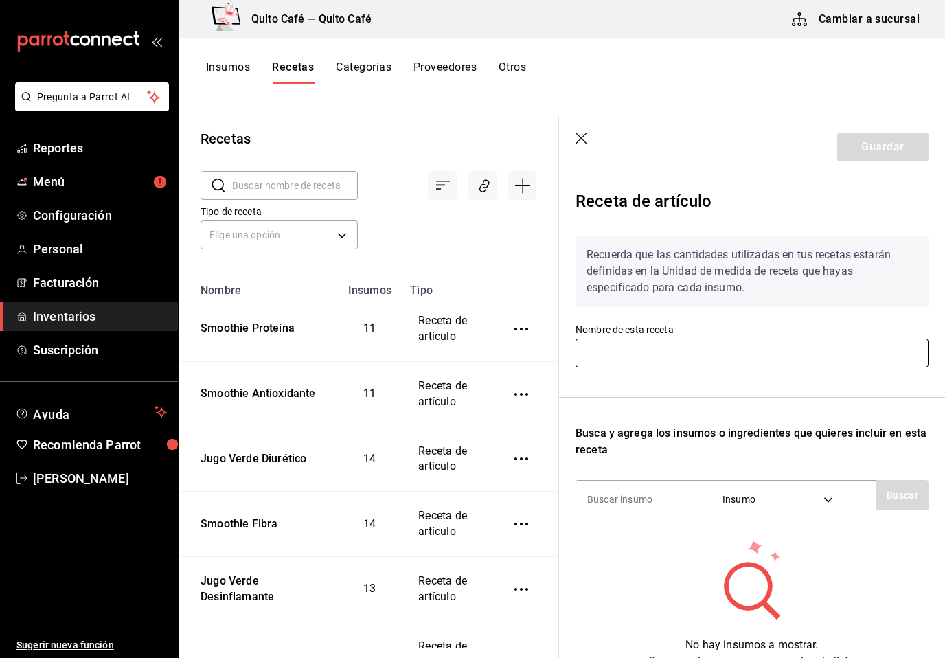
click at [672, 341] on input "text" at bounding box center [752, 353] width 353 height 29
type input "Smoothie Energía"
click at [815, 419] on div "Recuerda que las cantidades utilizadas en tus recetas estarán definidas en la U…" at bounding box center [752, 447] width 353 height 445
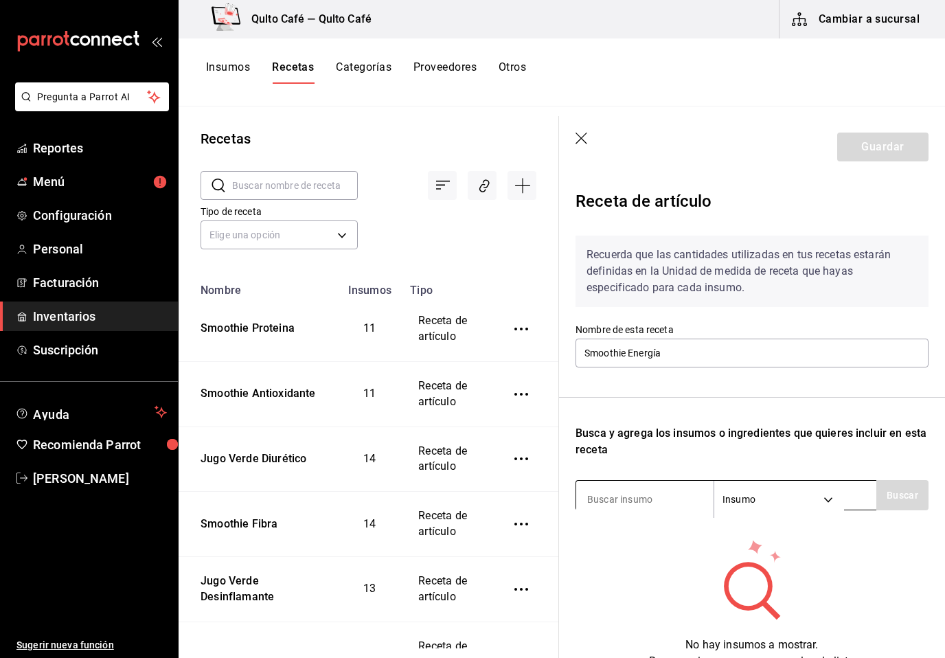
click at [662, 501] on input at bounding box center [644, 499] width 137 height 29
type input "Leche"
click at [889, 504] on button "Buscar" at bounding box center [902, 495] width 52 height 30
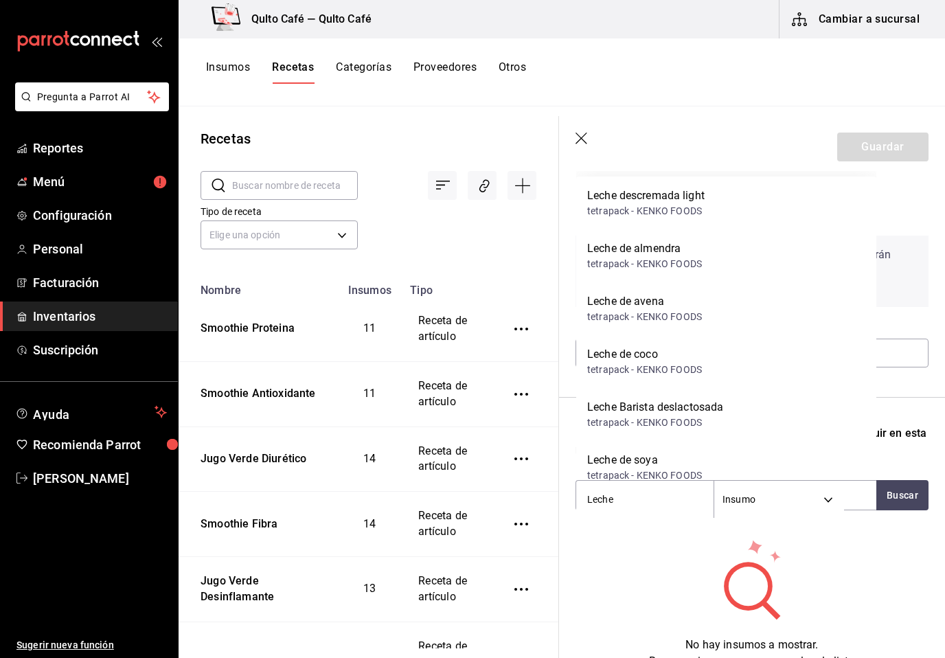
click at [738, 258] on div "Leche [PERSON_NAME] tetrapack - KENKO FOODS" at bounding box center [726, 255] width 300 height 53
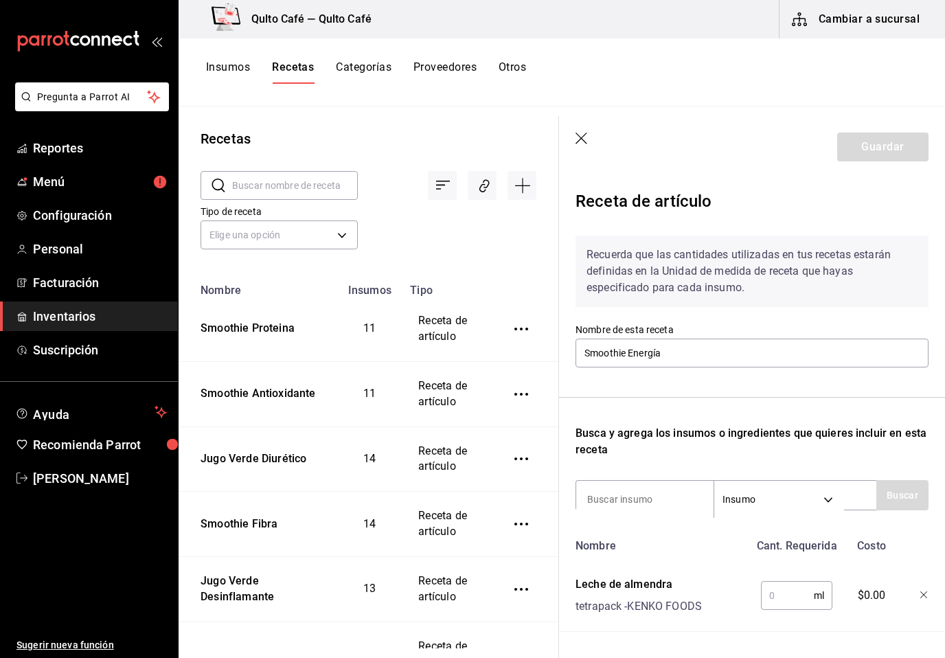
click at [790, 596] on input "text" at bounding box center [787, 595] width 53 height 27
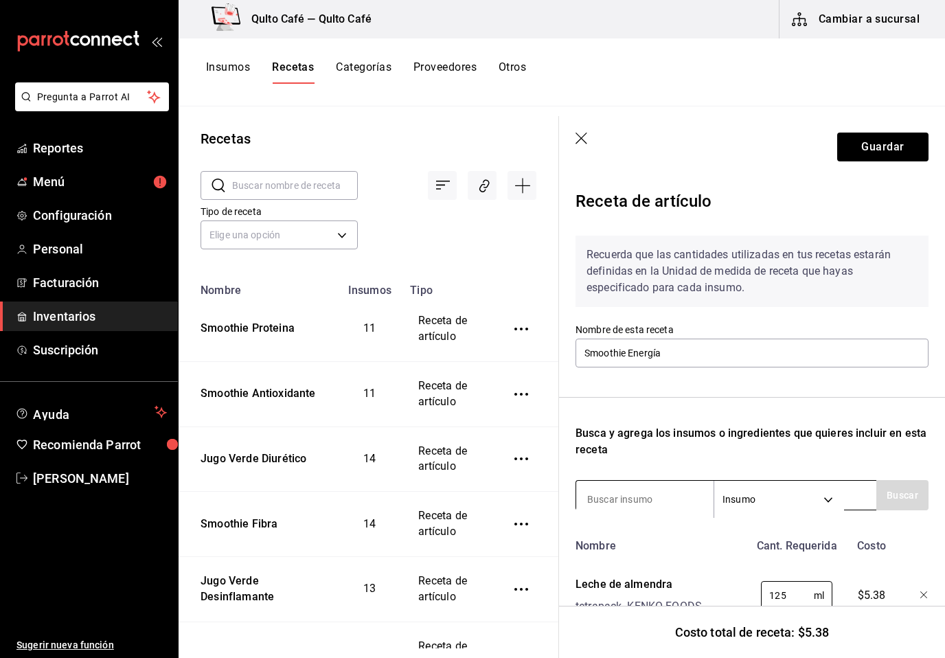
type input "125"
click at [665, 488] on input at bounding box center [644, 499] width 137 height 29
click at [905, 497] on button "Buscar" at bounding box center [902, 495] width 52 height 30
type input "p"
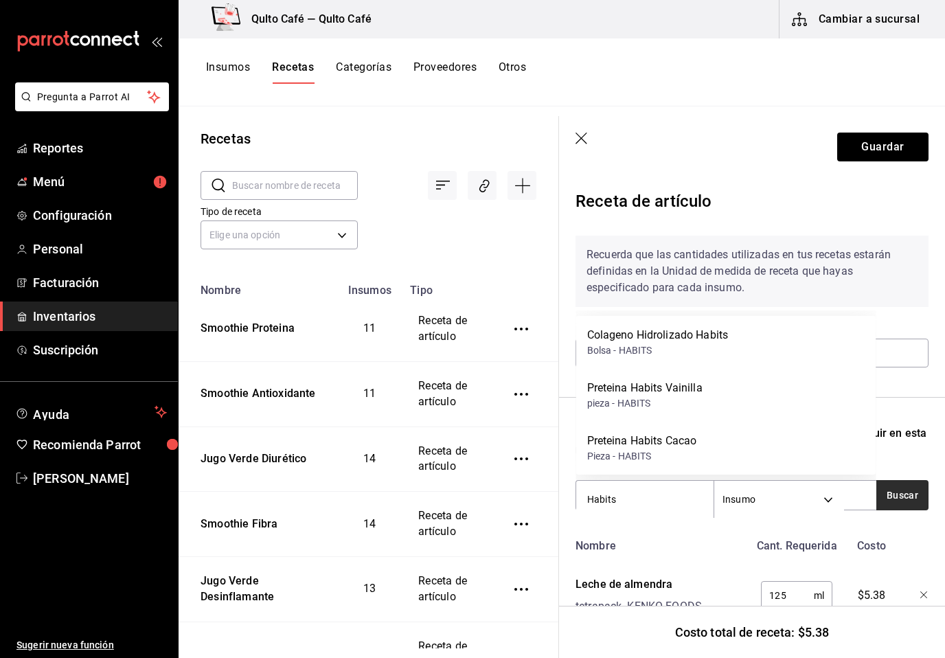
type input "Habits"
click at [0, 0] on html "Pregunta a Parrot AI Reportes Menú Configuración Personal Facturación Inventari…" at bounding box center [472, 324] width 945 height 648
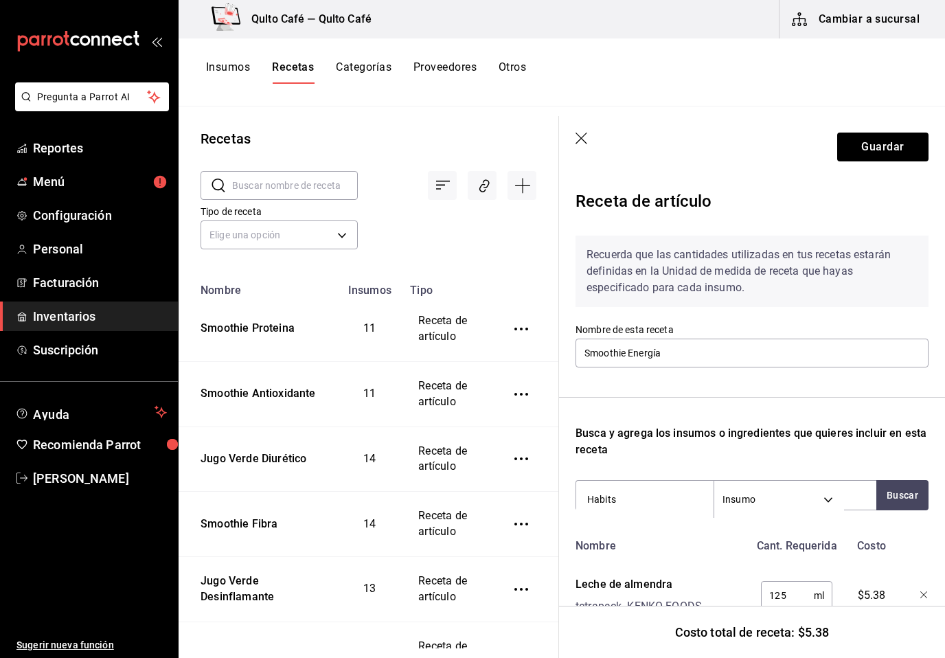
click at [760, 393] on div "Recuerda que las cantidades utilizadas en tus recetas estarán definidas en la U…" at bounding box center [752, 428] width 353 height 407
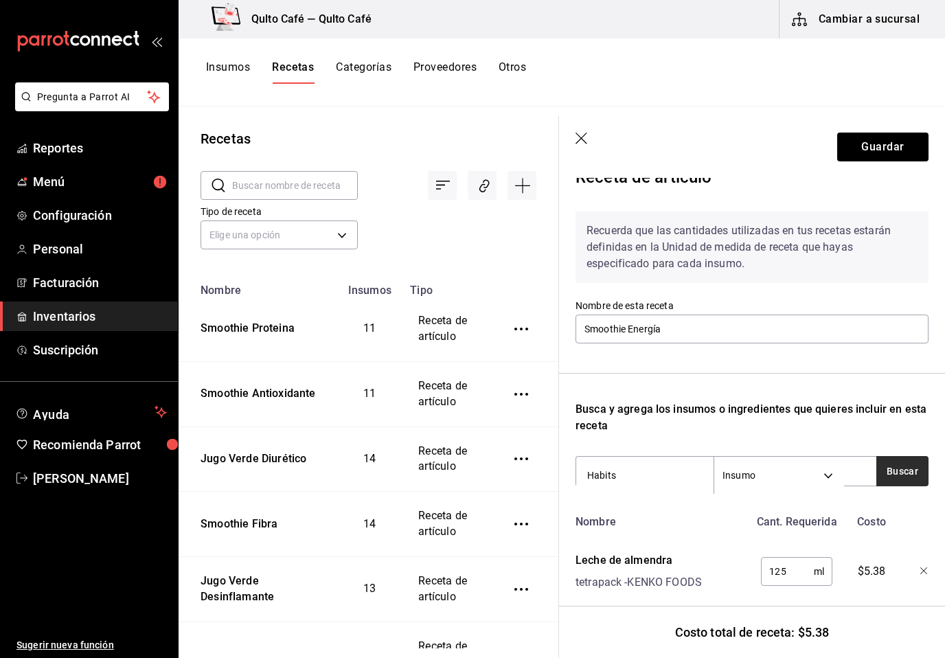
scroll to position [23, 0]
click at [896, 479] on button "Buscar" at bounding box center [902, 472] width 52 height 30
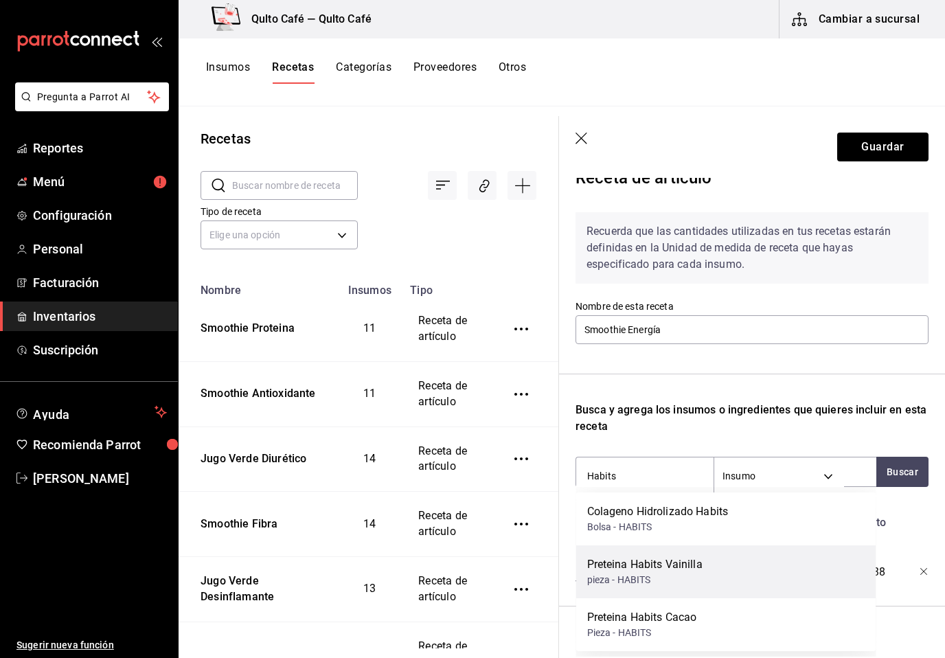
click at [666, 569] on div "Preteina Habits Vainilla" at bounding box center [644, 564] width 115 height 16
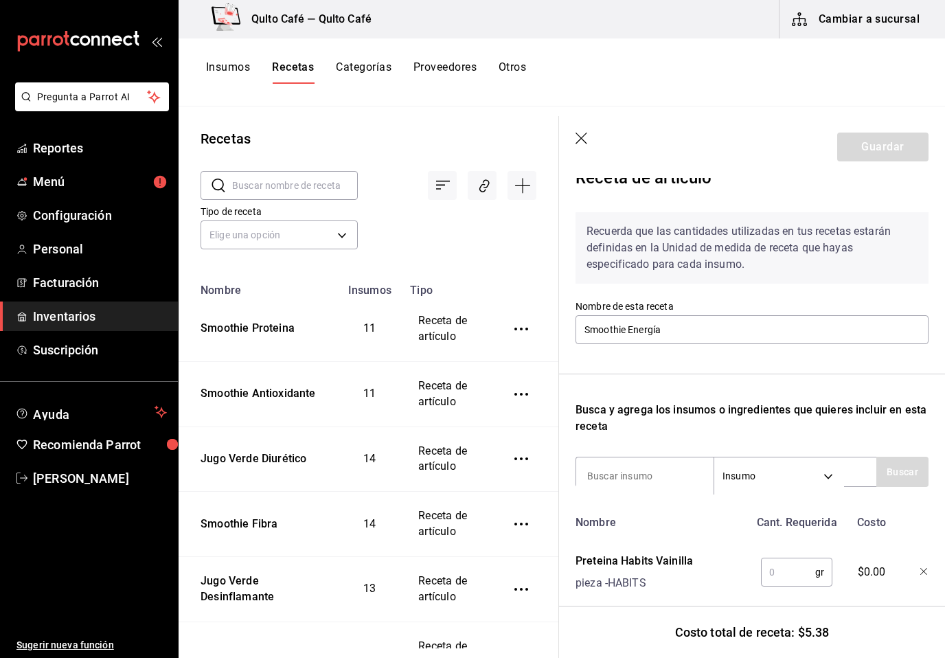
click at [794, 569] on input "text" at bounding box center [788, 571] width 54 height 27
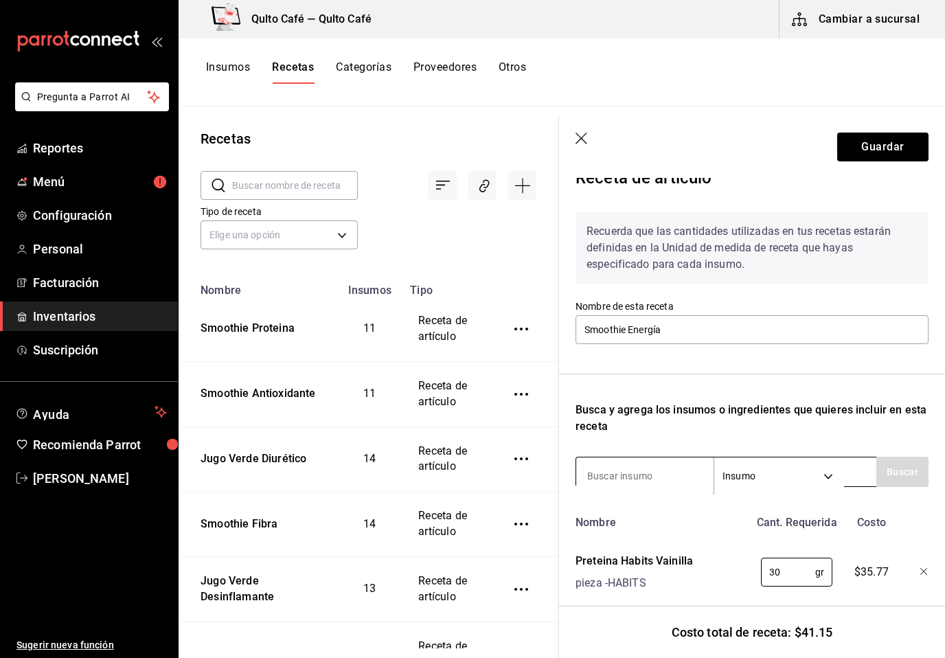
type input "30"
click at [648, 474] on input at bounding box center [644, 476] width 137 height 29
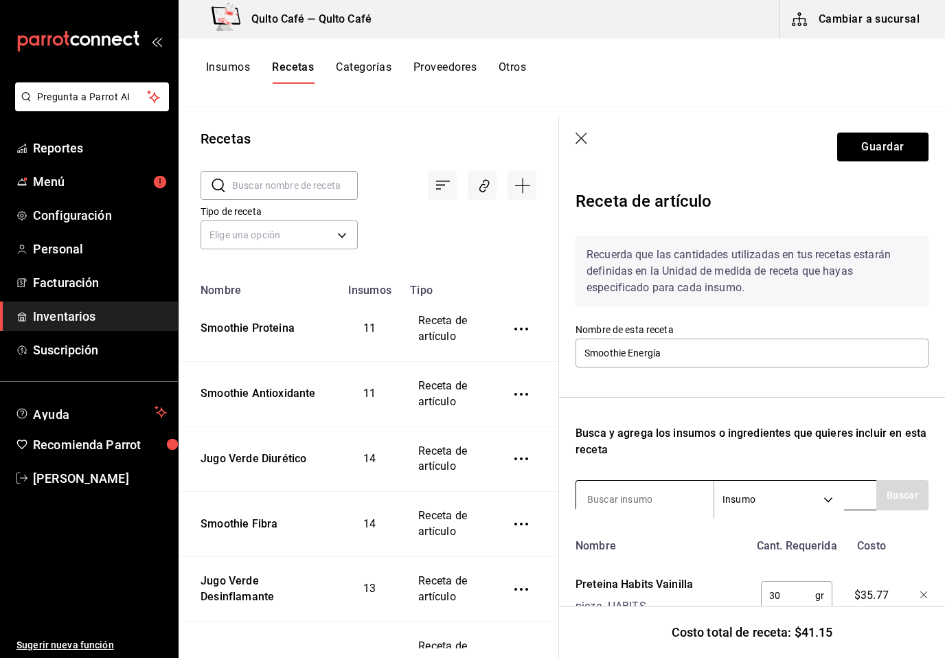
click at [617, 483] on div "Insumo SUPPLY" at bounding box center [726, 495] width 301 height 30
click at [612, 470] on div "Recuerda que las cantidades utilizadas en tus recetas estarán definidas en la U…" at bounding box center [752, 464] width 353 height 479
click at [602, 473] on div "Recuerda que las cantidades utilizadas en tus recetas estarán definidas en la U…" at bounding box center [752, 464] width 353 height 479
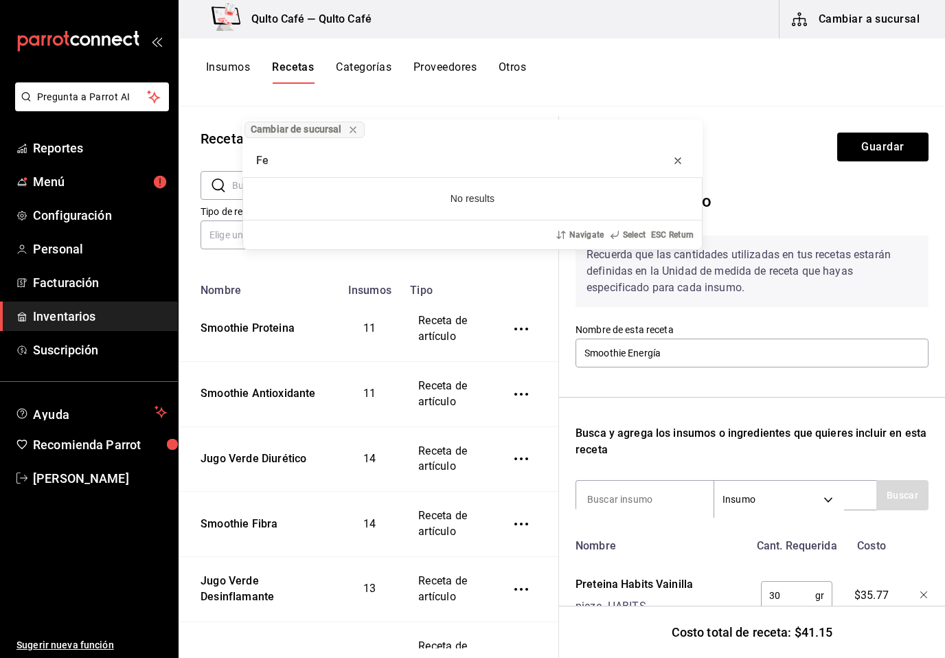
type input "Fe"
click at [674, 163] on icon "progress bar" at bounding box center [677, 160] width 11 height 11
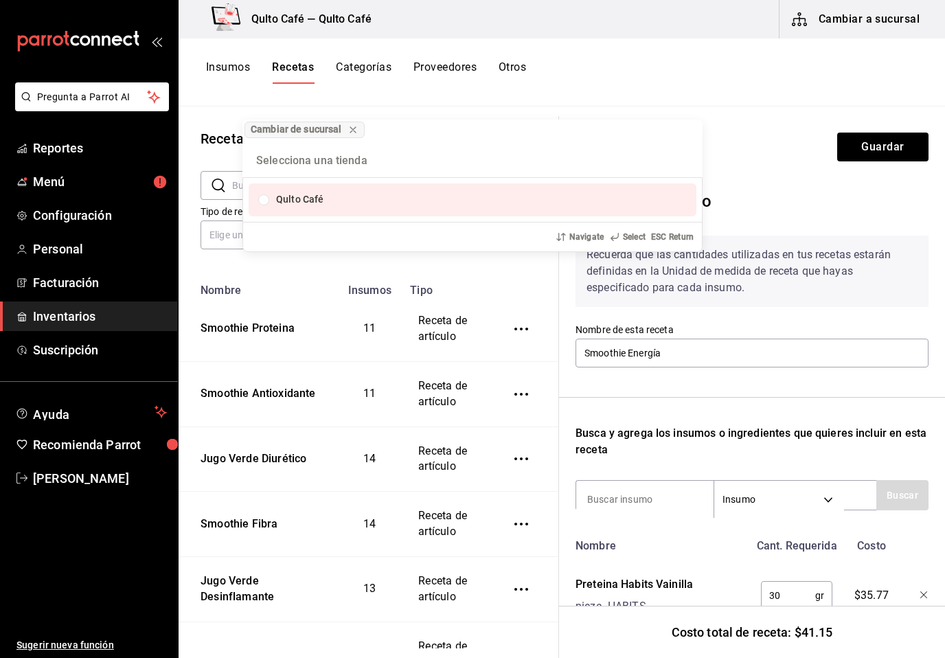
click at [637, 477] on div "Cambiar de sucursal Qulto Café Navigate Select ESC Return" at bounding box center [472, 329] width 945 height 658
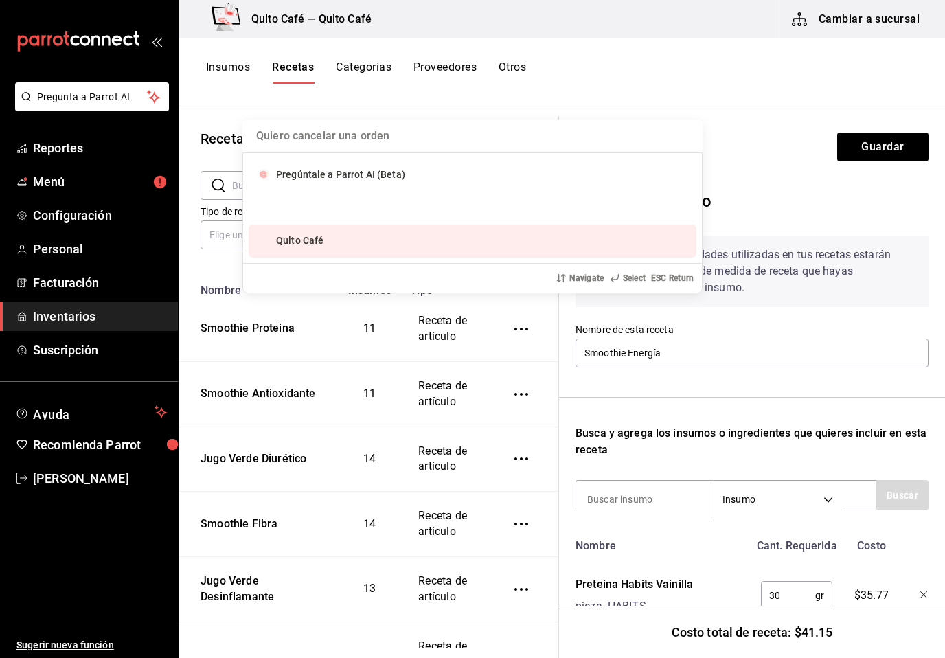
click at [613, 473] on div "Recuerda que las cantidades utilizadas en tus recetas estarán definidas en la U…" at bounding box center [752, 464] width 353 height 479
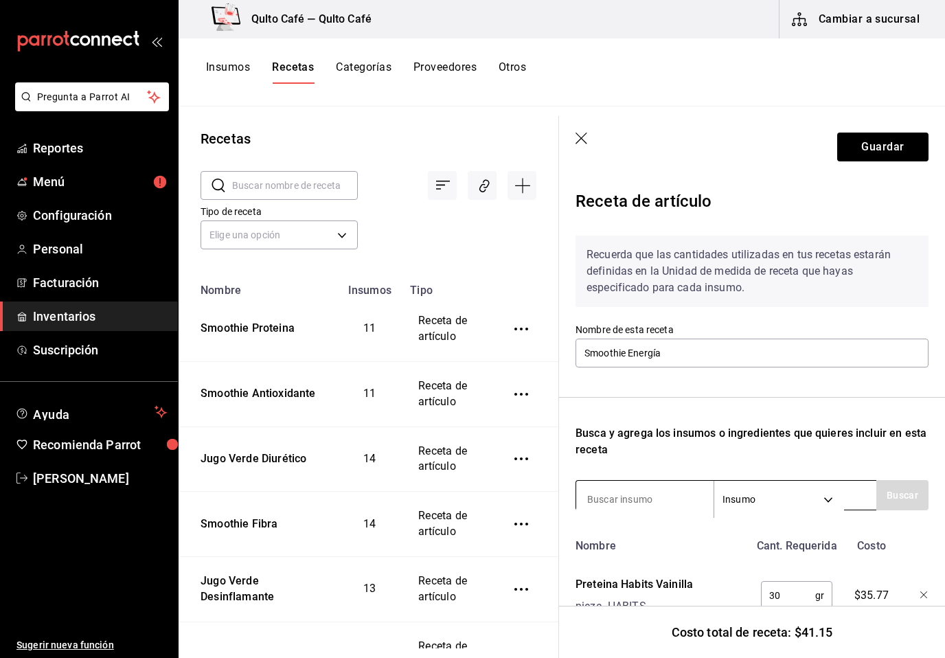
click at [651, 486] on input at bounding box center [644, 499] width 137 height 29
click at [692, 473] on div "Recuerda que las cantidades utilizadas en tus recetas estarán definidas en la U…" at bounding box center [752, 464] width 353 height 479
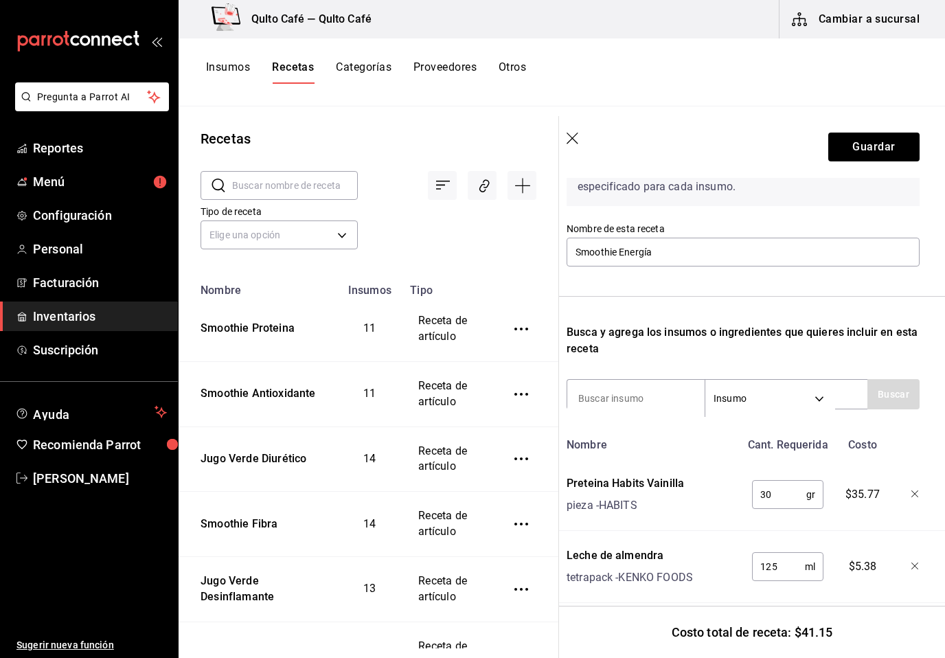
scroll to position [95, 11]
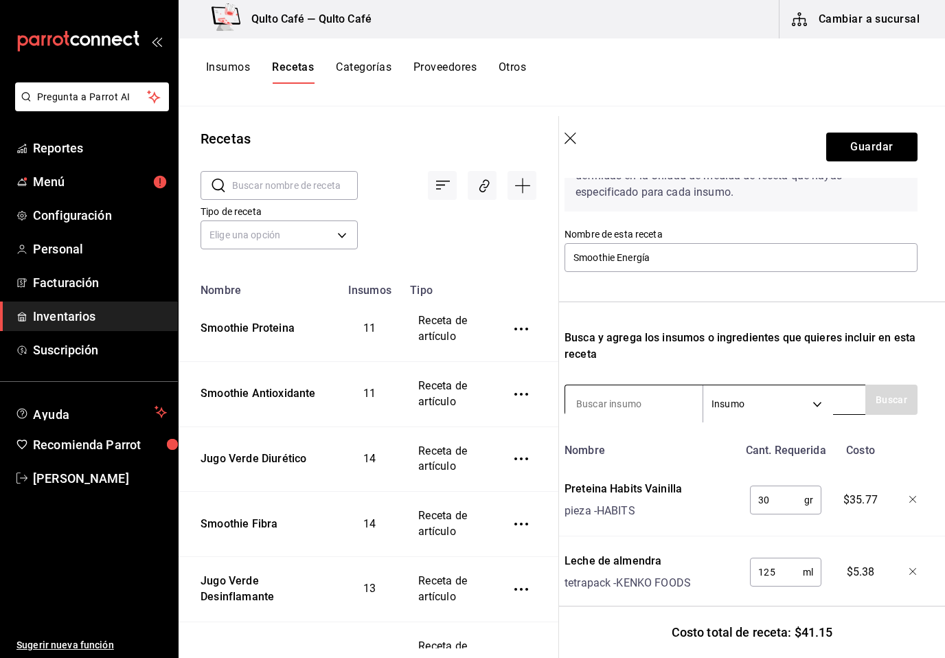
click at [643, 407] on input at bounding box center [633, 403] width 137 height 29
click at [652, 402] on input at bounding box center [633, 403] width 137 height 29
click at [646, 413] on input at bounding box center [633, 403] width 137 height 29
click at [642, 405] on input at bounding box center [633, 403] width 137 height 29
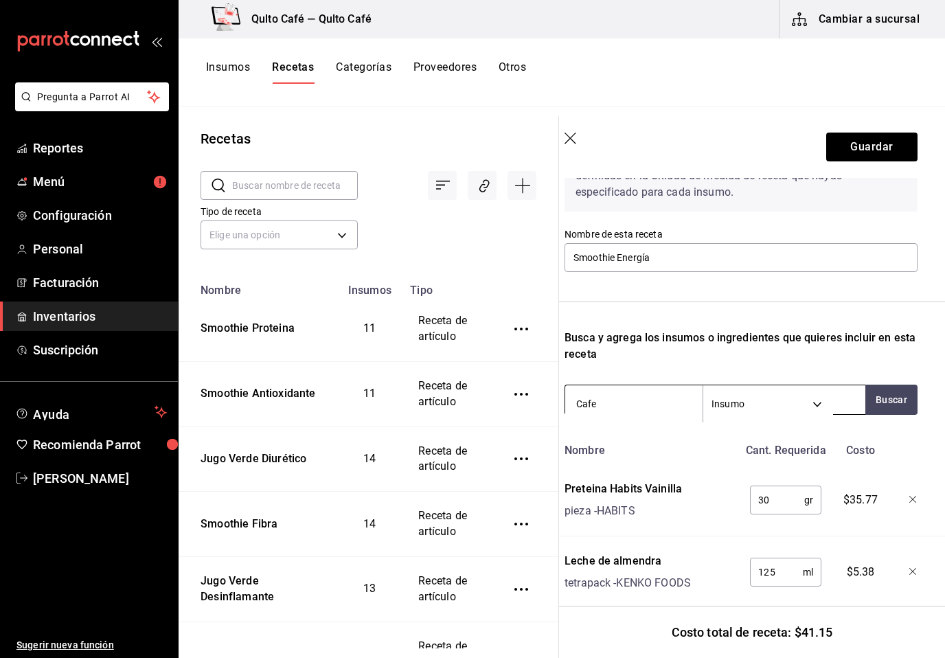
type input "Cafe"
drag, startPoint x: 642, startPoint y: 403, endPoint x: 887, endPoint y: 398, distance: 245.2
click at [0, 0] on html "Pregunta a Parrot AI Reportes Menú Configuración Personal Facturación Inventari…" at bounding box center [472, 324] width 945 height 648
click at [887, 398] on button "Buscar" at bounding box center [891, 400] width 52 height 30
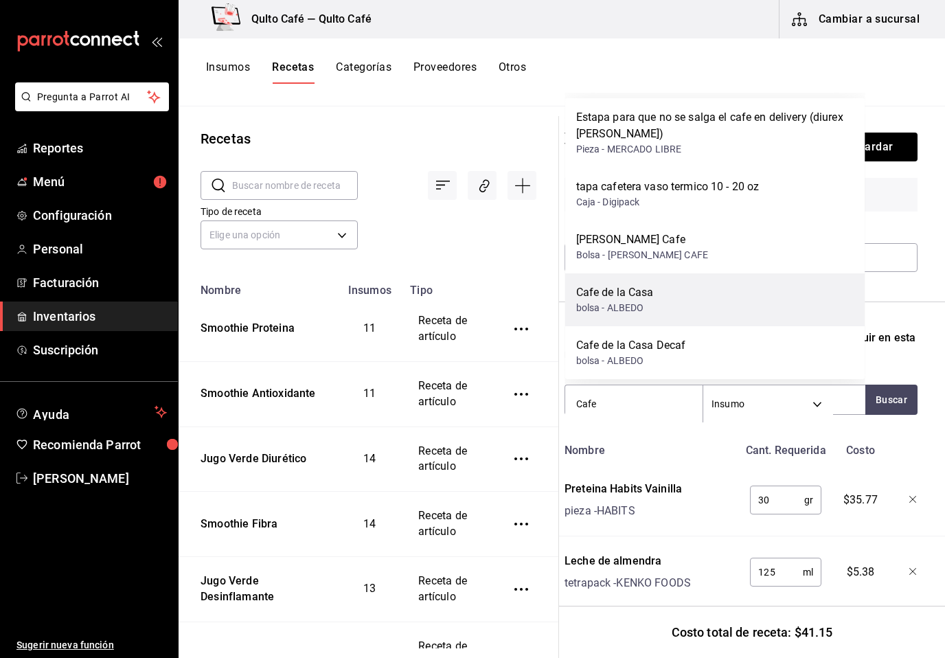
click at [762, 284] on div "Cafe de la Casa bolsa - ALBEDO" at bounding box center [715, 299] width 300 height 53
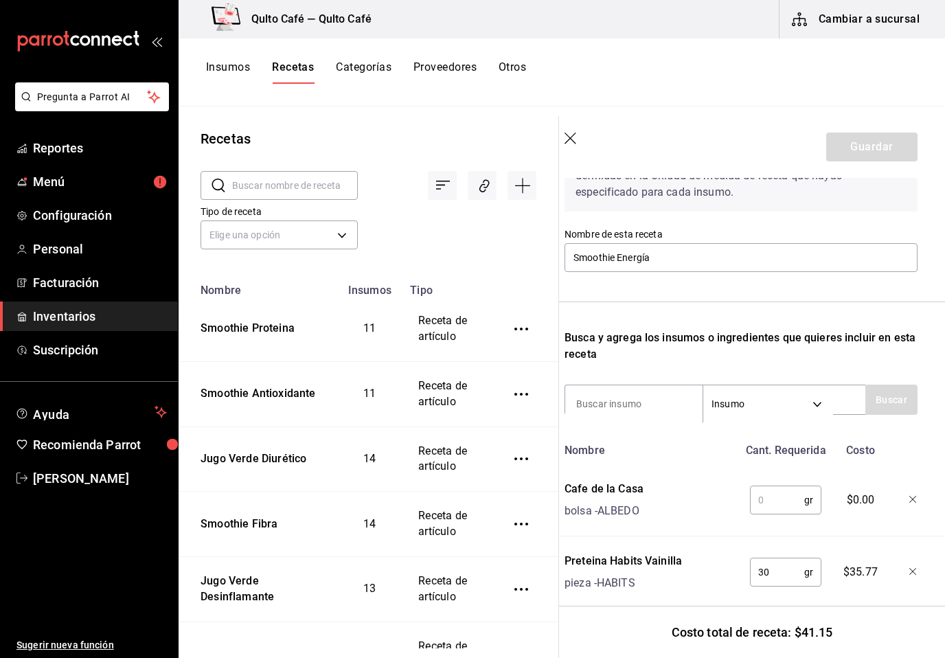
click at [769, 504] on input "text" at bounding box center [777, 499] width 54 height 27
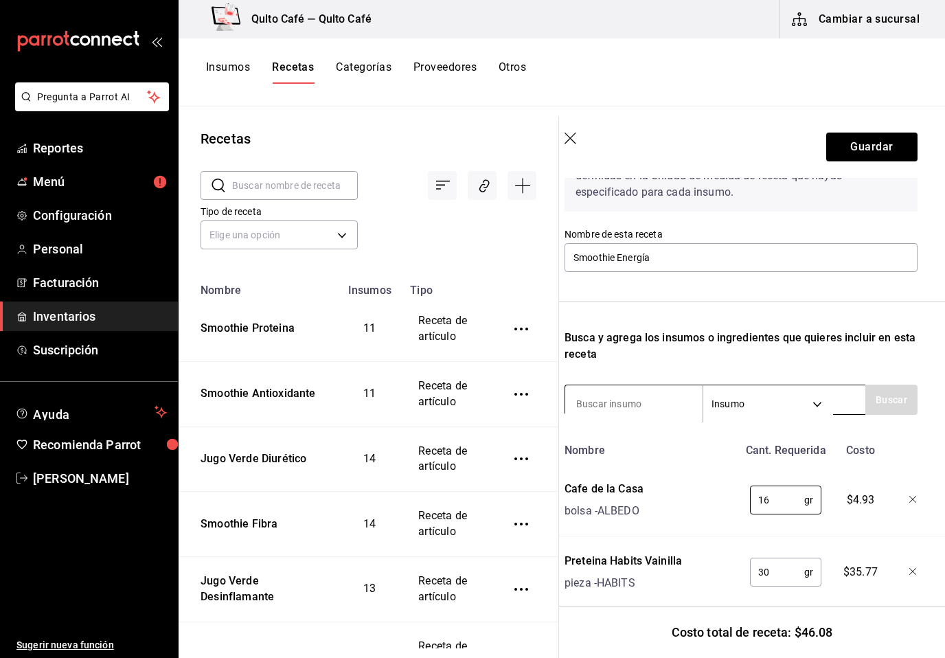
type input "16"
click at [659, 387] on div "Insumo SUPPLY" at bounding box center [715, 400] width 301 height 30
click at [644, 405] on input at bounding box center [633, 403] width 137 height 29
click at [648, 410] on input at bounding box center [633, 403] width 137 height 29
type input "Cacao"
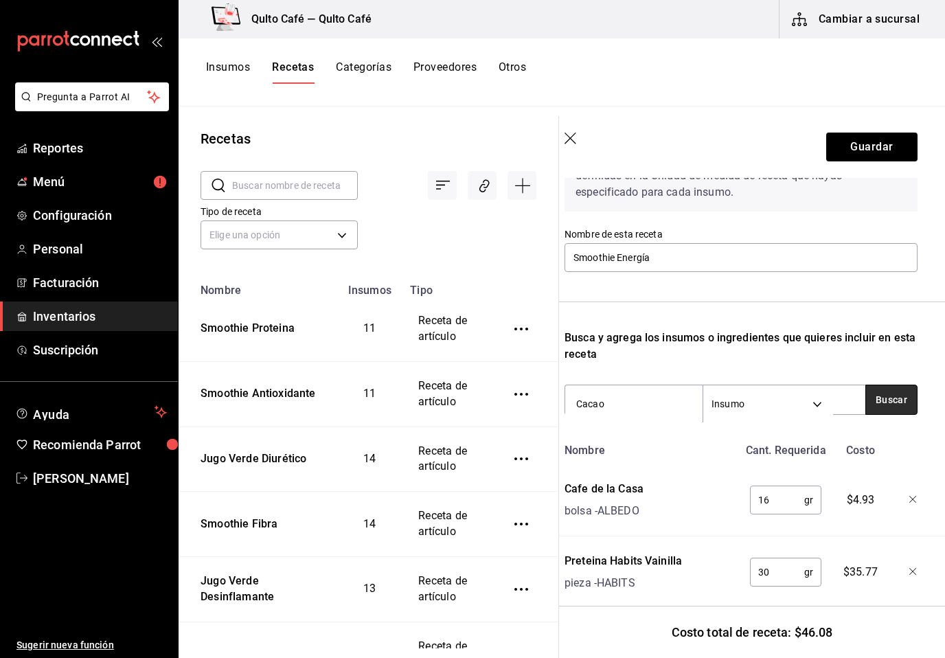
click at [883, 405] on button "Buscar" at bounding box center [891, 400] width 52 height 30
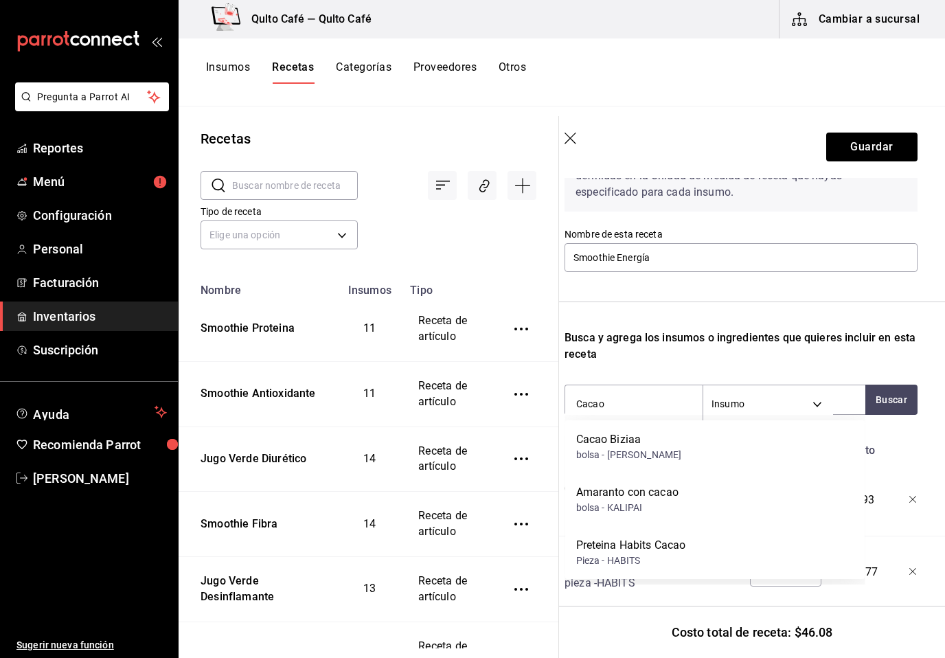
click at [800, 434] on div "Cacao Biziaa bolsa - [PERSON_NAME]" at bounding box center [715, 446] width 300 height 53
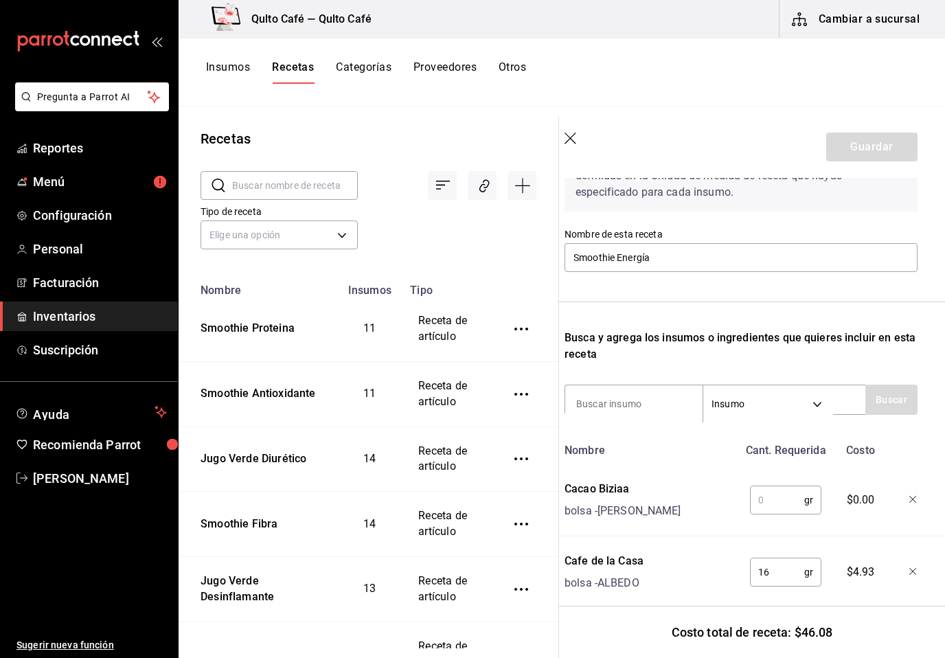
click at [771, 503] on input "text" at bounding box center [777, 499] width 54 height 27
type input "10"
click at [617, 408] on input at bounding box center [633, 403] width 137 height 29
type input "amaranto"
click at [920, 389] on div "Receta de artículo Recuerda que las cantidades utilizadas en tus recetas estará…" at bounding box center [741, 453] width 386 height 742
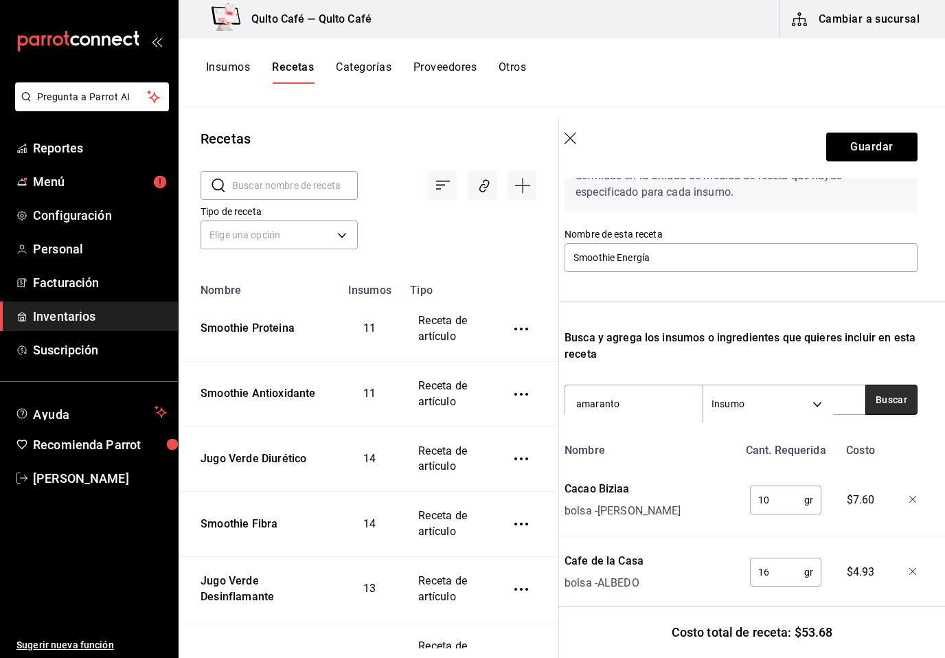
click at [901, 397] on button "Buscar" at bounding box center [891, 400] width 52 height 30
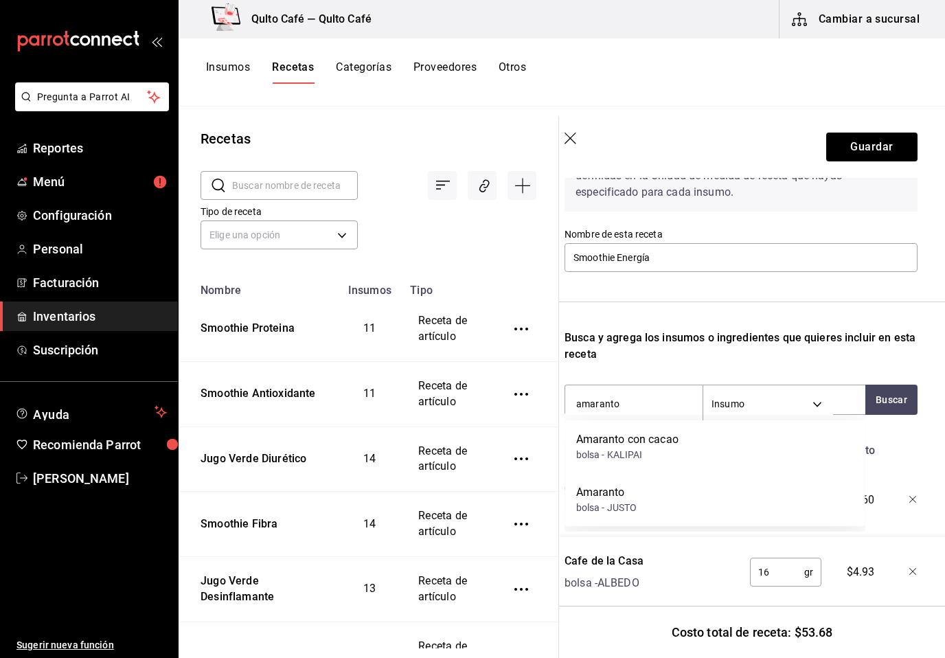
click at [719, 446] on div "Amaranto con cacao bolsa - KALIPAI" at bounding box center [715, 446] width 300 height 53
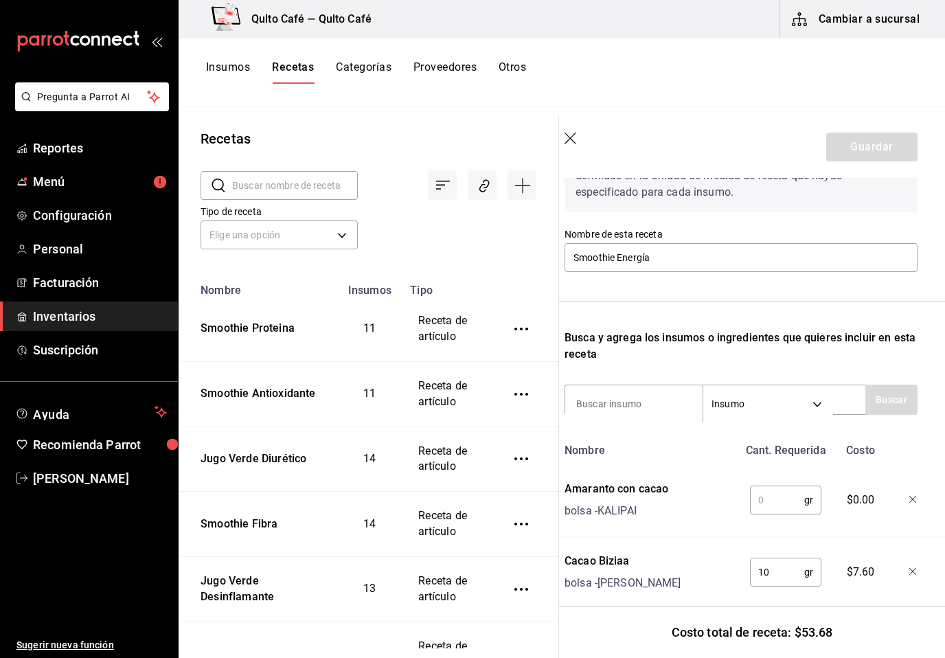
click at [918, 497] on div "Receta de artículo Recuerda que las cantidades utilizadas en tus recetas estará…" at bounding box center [741, 489] width 386 height 814
click at [916, 499] on icon "button" at bounding box center [913, 500] width 8 height 8
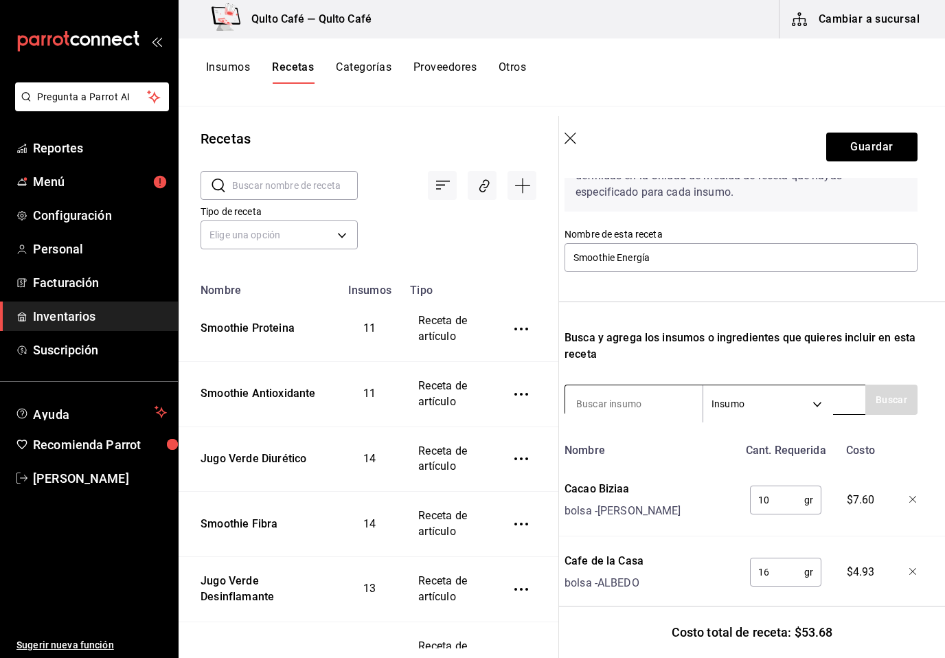
click at [659, 401] on input at bounding box center [633, 403] width 137 height 29
type input "Amarant"
click at [911, 387] on button "Buscar" at bounding box center [891, 400] width 52 height 30
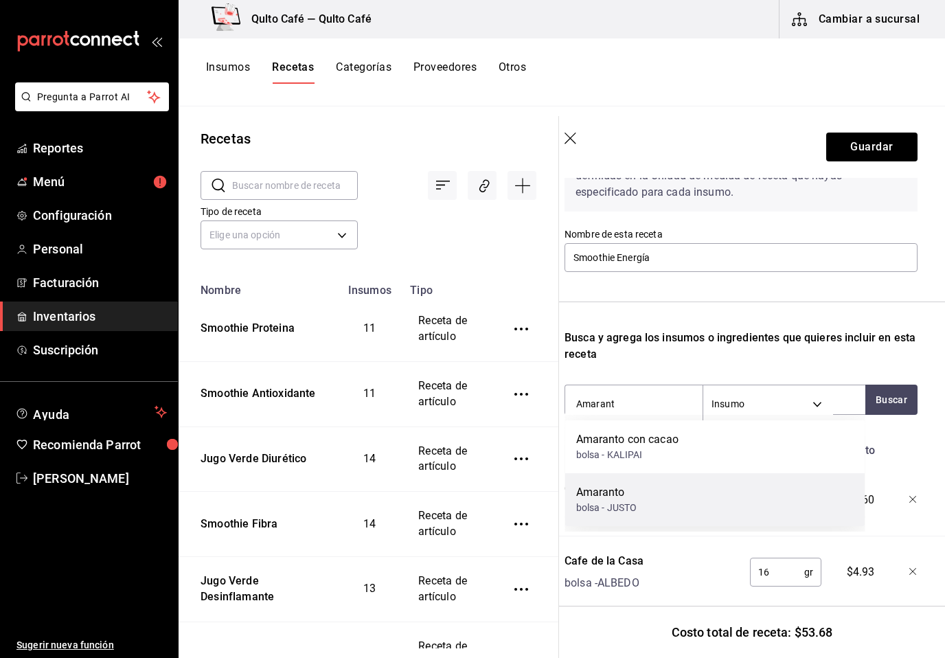
click at [697, 489] on div "Amaranto bolsa - JUSTO" at bounding box center [715, 499] width 300 height 53
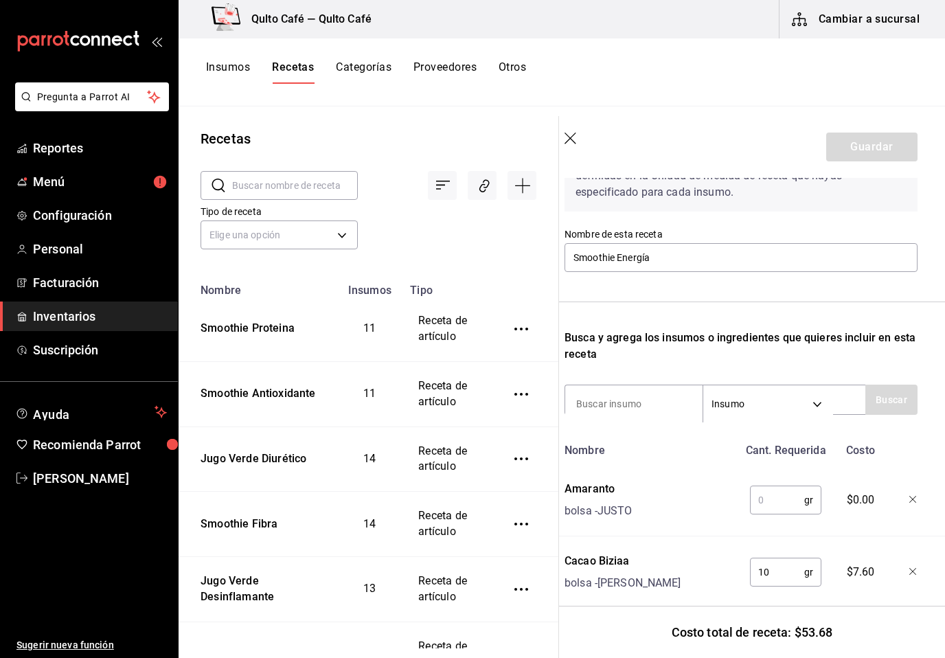
click at [775, 504] on input "text" at bounding box center [777, 499] width 54 height 27
type input "15"
click at [661, 405] on input at bounding box center [633, 403] width 137 height 29
type input "nuez"
click at [889, 406] on button "Buscar" at bounding box center [891, 400] width 52 height 30
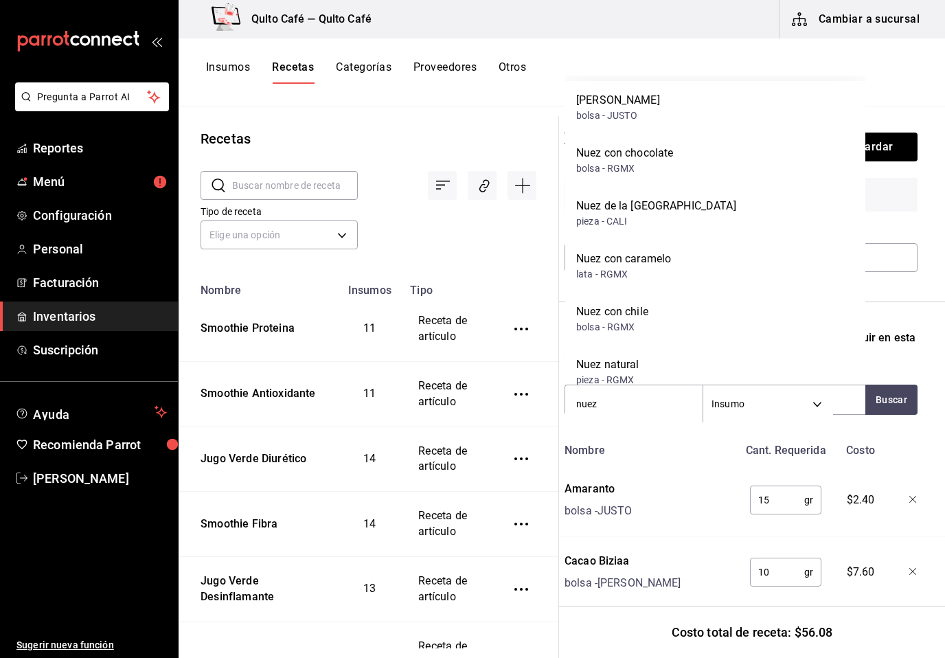
click at [717, 120] on div "[PERSON_NAME] bolsa - JUSTO" at bounding box center [715, 107] width 300 height 53
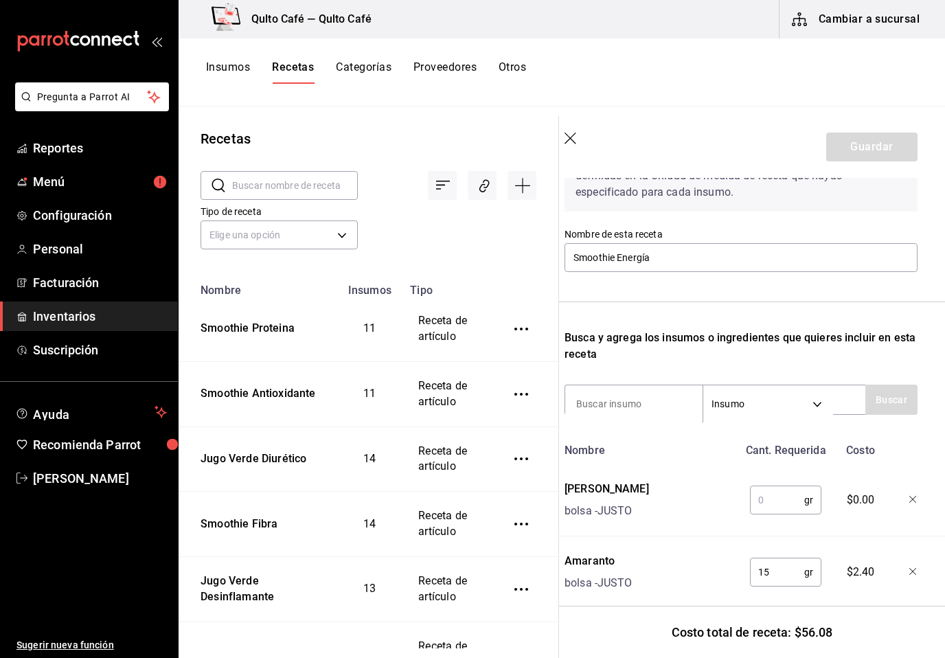
click at [779, 503] on input "text" at bounding box center [777, 499] width 54 height 27
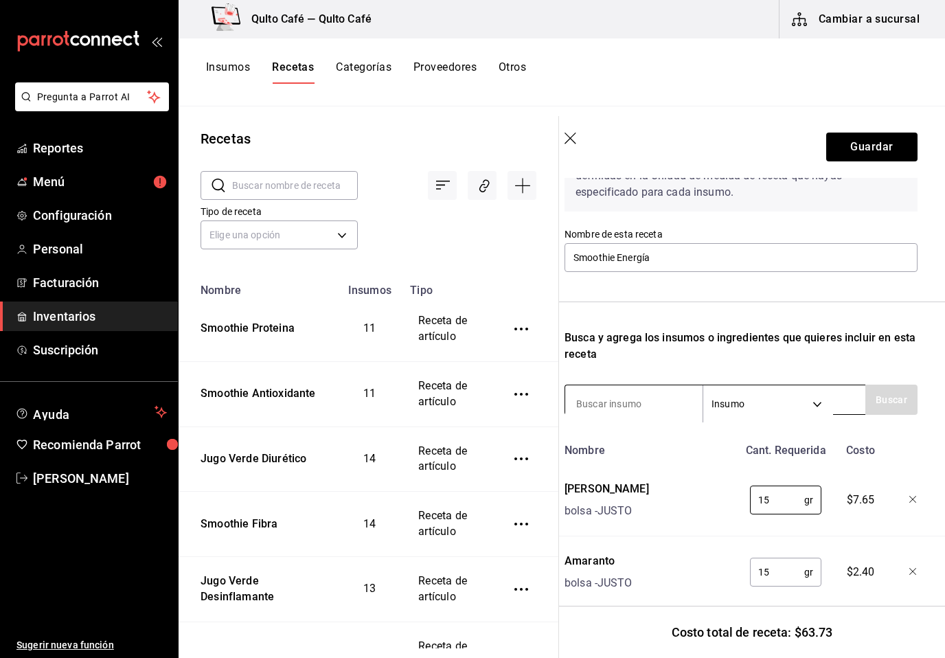
type input "15"
click at [662, 397] on input at bounding box center [633, 403] width 137 height 29
type input "platano"
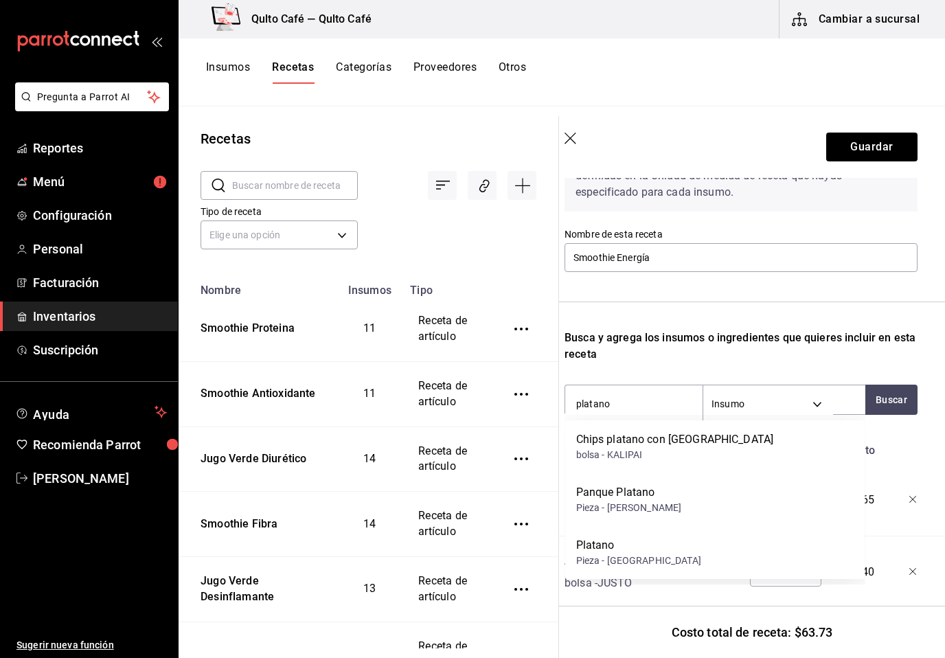
click at [763, 549] on div "Platano Pieza - [GEOGRAPHIC_DATA]" at bounding box center [715, 552] width 300 height 53
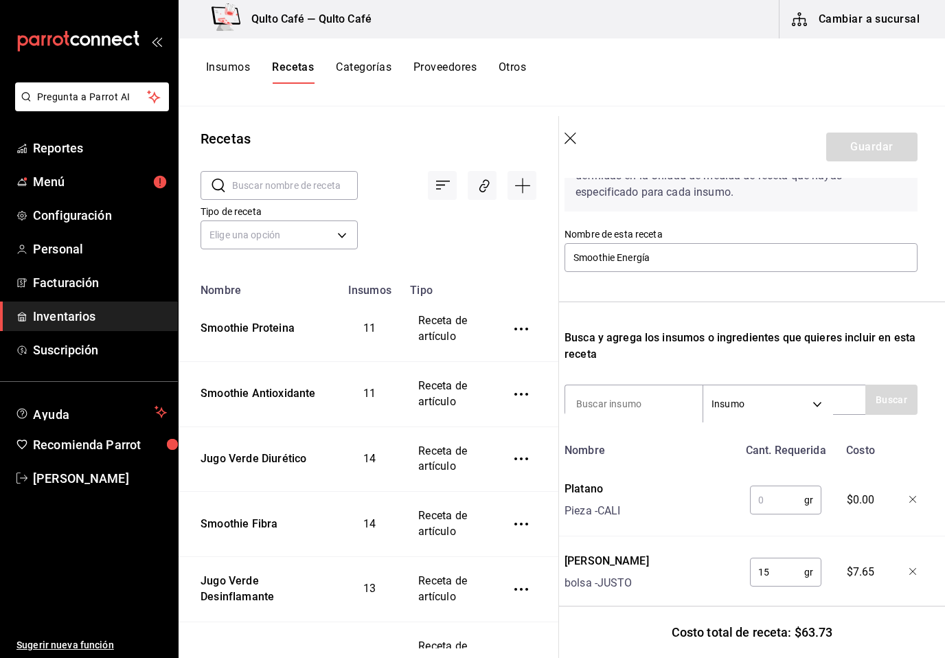
click at [780, 500] on input "text" at bounding box center [777, 499] width 54 height 27
type input "110"
click at [625, 394] on input at bounding box center [633, 403] width 137 height 29
type input "R"
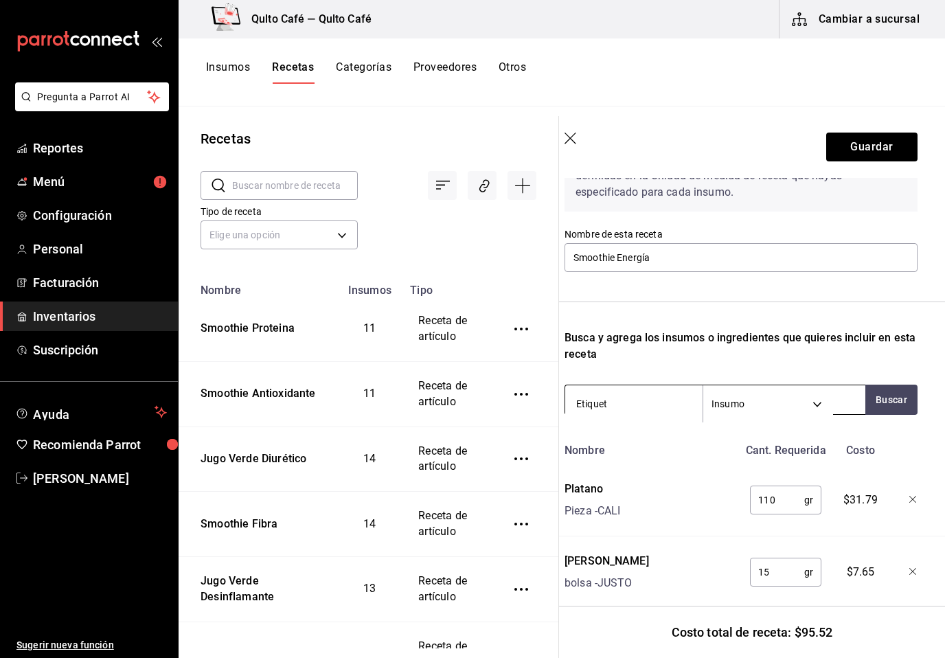
type input "Etiqueta"
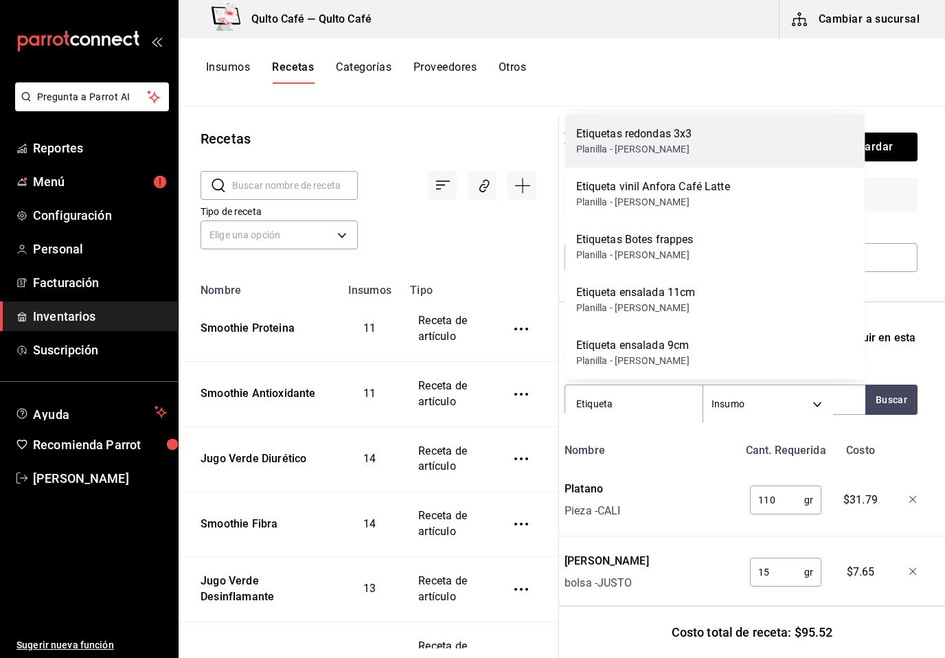
click at [777, 146] on div "Etiquetas redondas 3x3 Planilla - [PERSON_NAME]" at bounding box center [715, 141] width 300 height 53
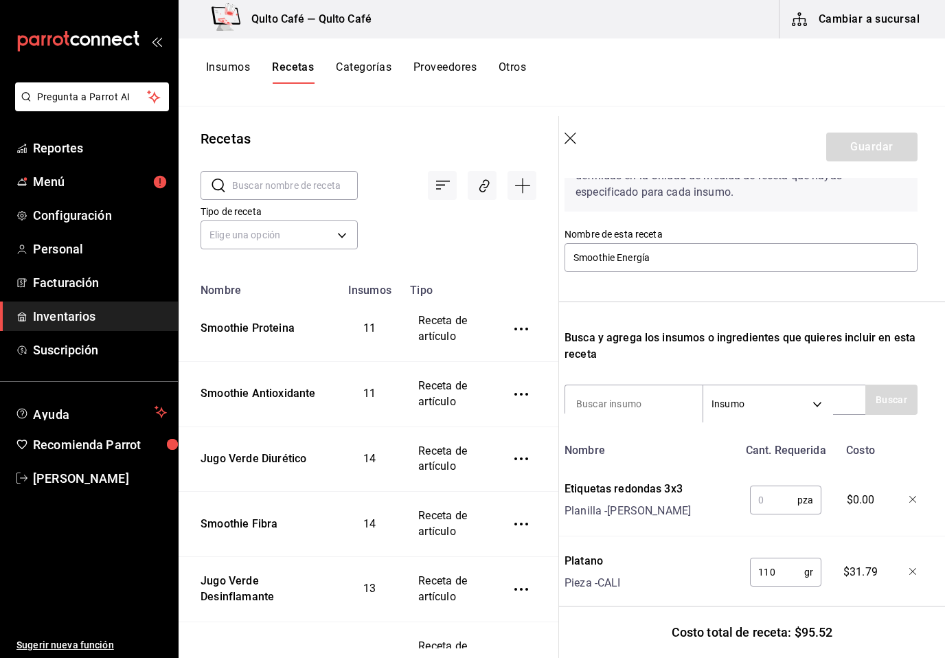
click at [783, 505] on input "text" at bounding box center [773, 499] width 47 height 27
type input "1"
click at [631, 407] on input at bounding box center [633, 403] width 137 height 29
type input "vaso"
click at [896, 405] on button "Buscar" at bounding box center [891, 400] width 52 height 30
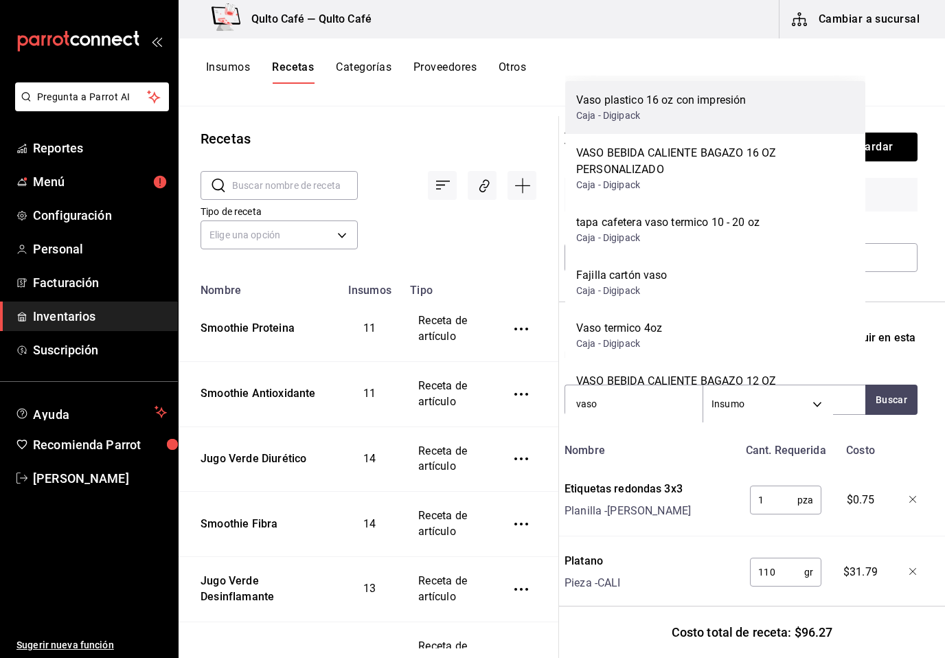
click at [733, 106] on div "Vaso plastico 16 oz con impresión" at bounding box center [661, 100] width 170 height 16
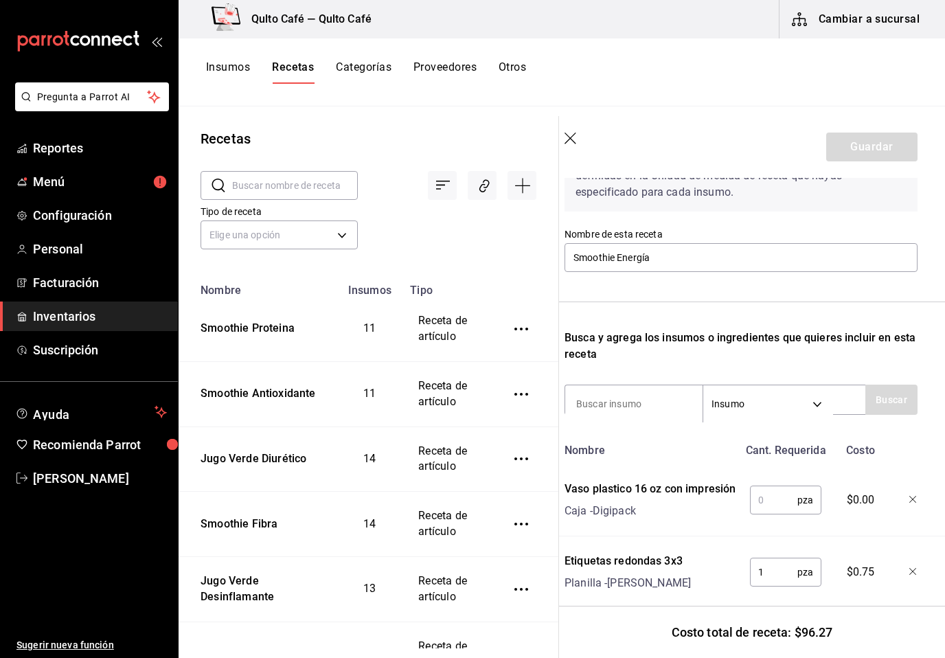
click at [797, 497] on input "text" at bounding box center [773, 499] width 47 height 27
type input "1"
click at [620, 405] on input at bounding box center [633, 403] width 137 height 29
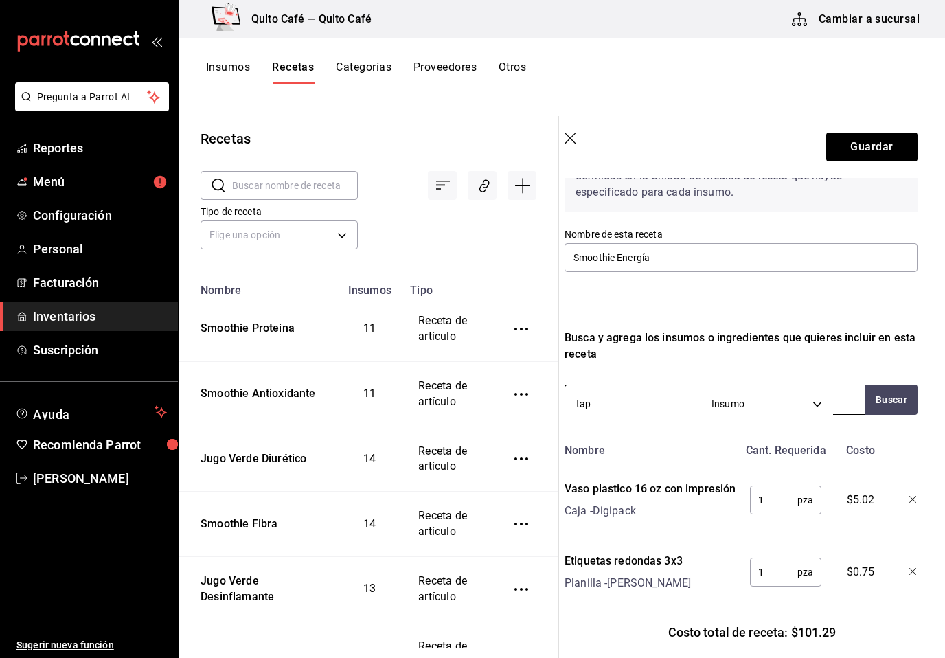
type input "tapa"
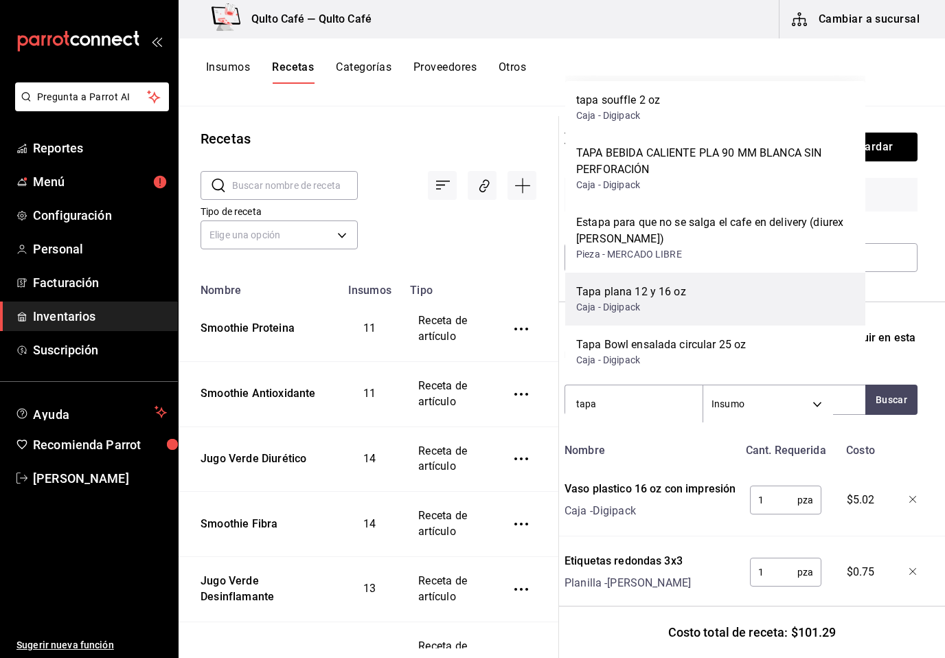
click at [701, 293] on div "Tapa plana 12 y 16 oz Caja - Digipack" at bounding box center [715, 299] width 300 height 53
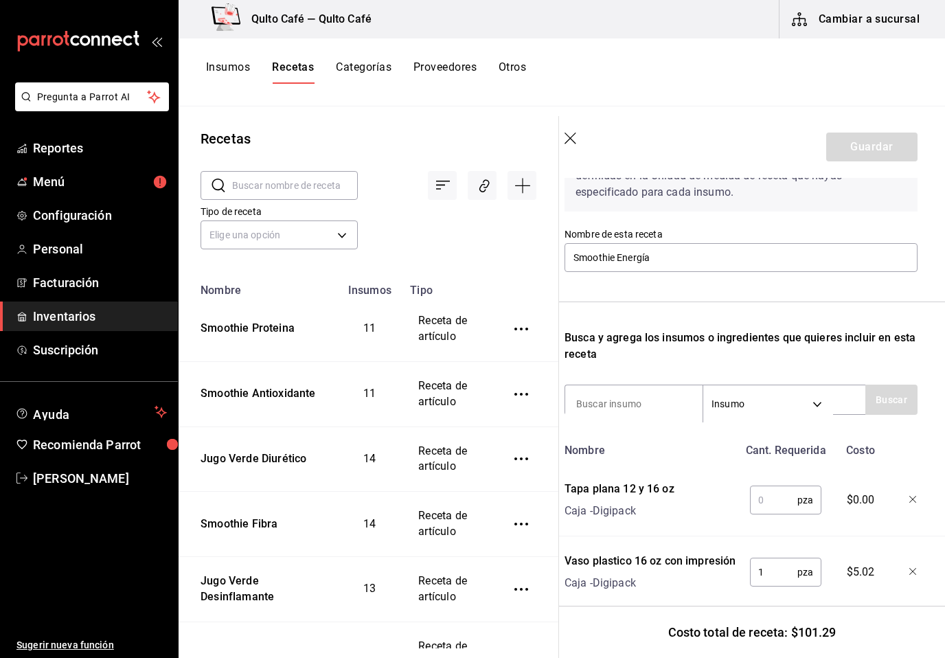
click at [779, 510] on input "text" at bounding box center [773, 499] width 47 height 27
type input "1"
click at [610, 409] on input at bounding box center [633, 403] width 137 height 29
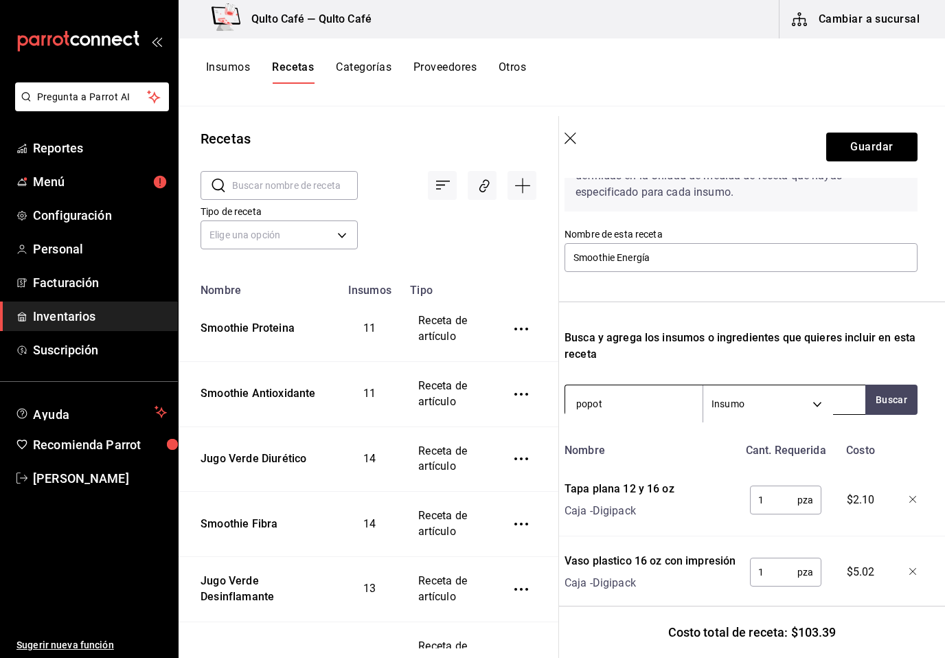
type input "popote"
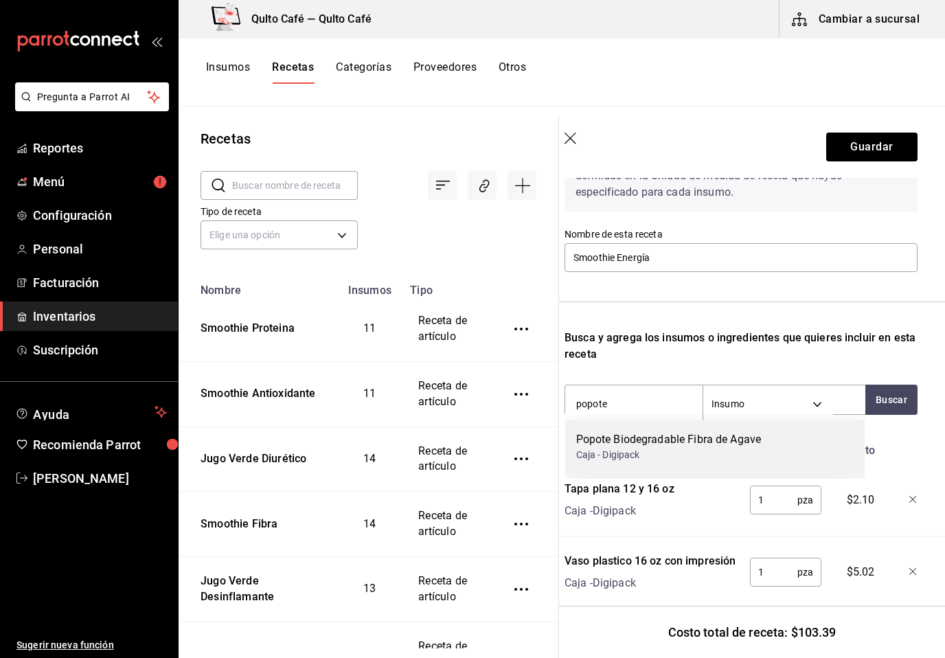
click at [757, 446] on div "Popote Biodegradable Fibra de Agave" at bounding box center [668, 439] width 185 height 16
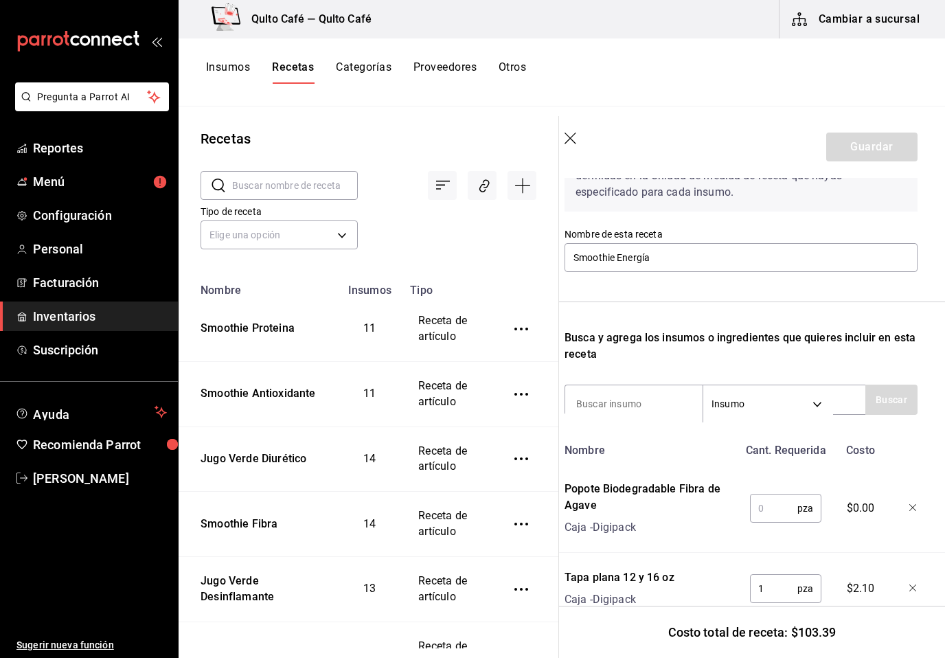
click at [786, 519] on input "text" at bounding box center [773, 508] width 47 height 27
type input "1"
click at [651, 398] on input at bounding box center [633, 403] width 137 height 29
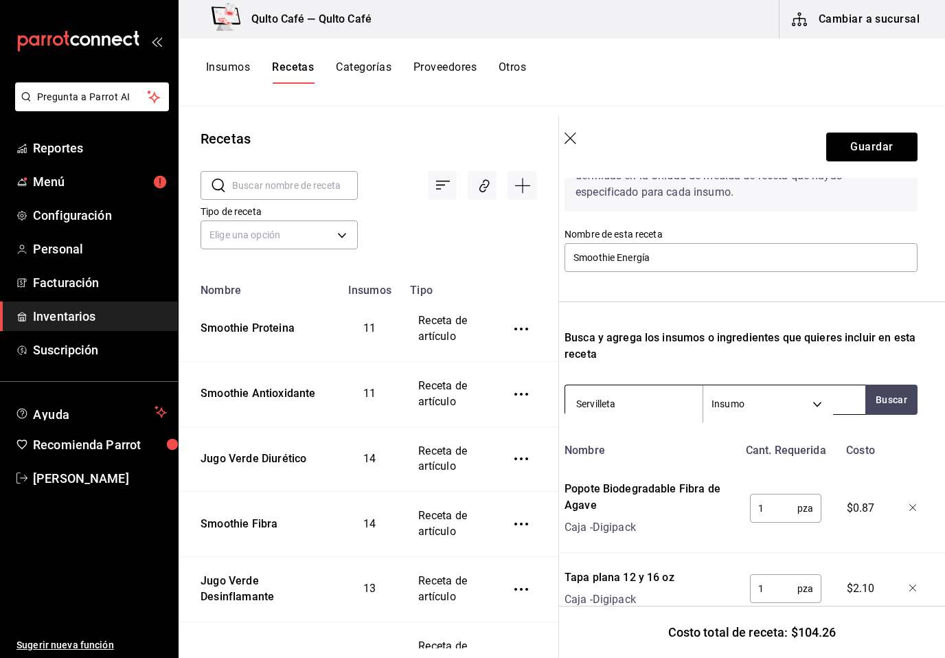
type input "Servilleta"
click at [897, 400] on button "Buscar" at bounding box center [891, 400] width 52 height 30
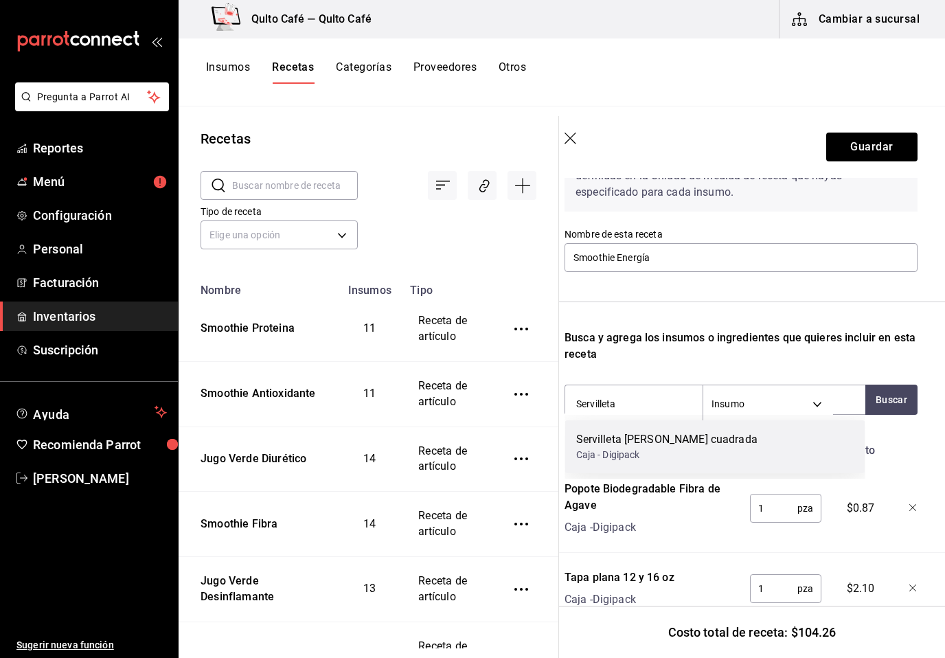
click at [727, 440] on div "Servilleta [PERSON_NAME] cuadrada Caja - Digipack" at bounding box center [715, 446] width 300 height 53
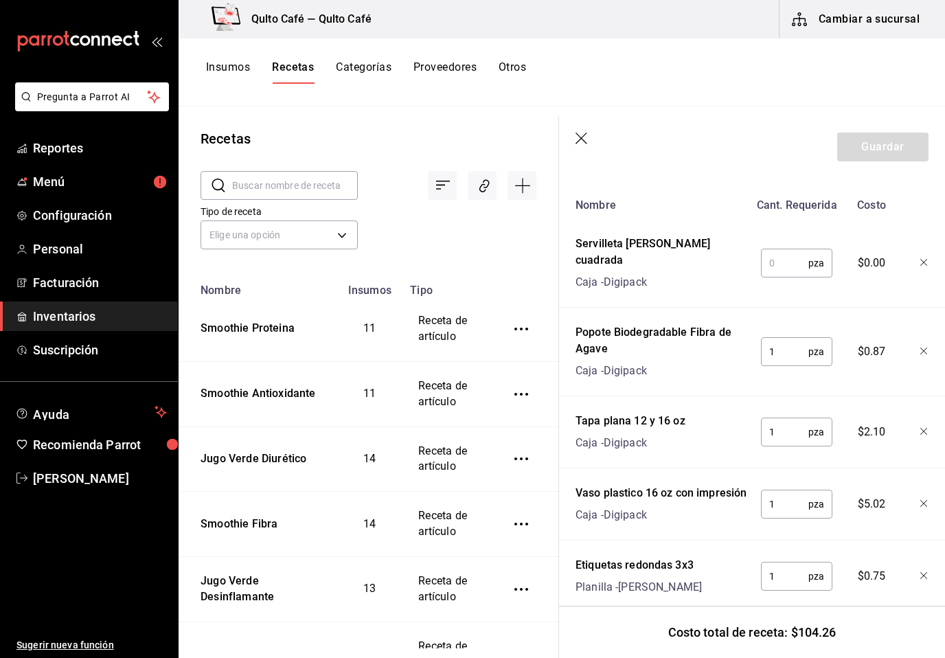
scroll to position [339, 0]
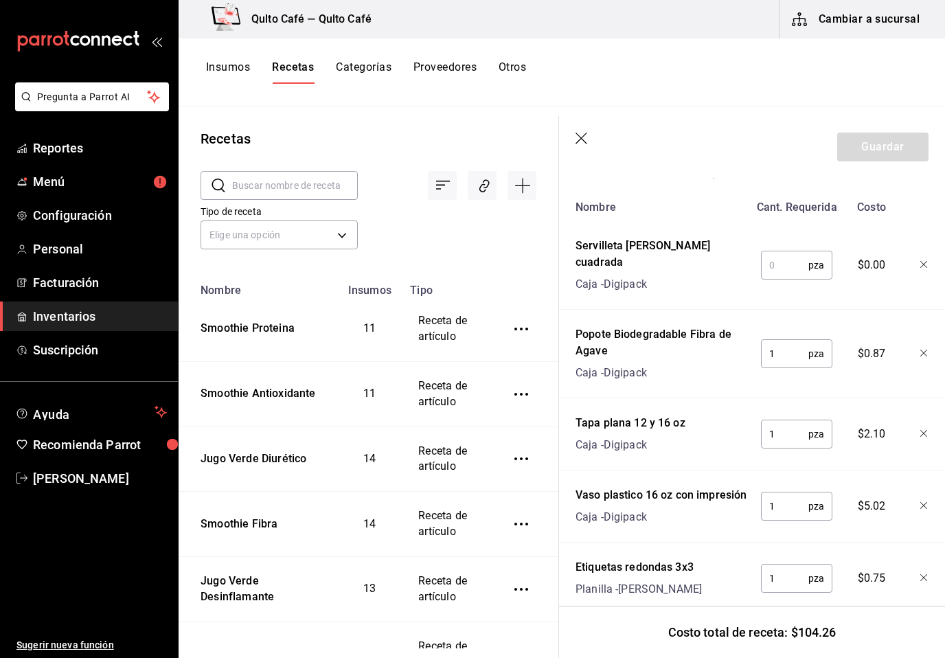
click at [791, 255] on input "text" at bounding box center [784, 264] width 47 height 27
type input "1"
click at [882, 152] on button "Guardar" at bounding box center [882, 147] width 91 height 29
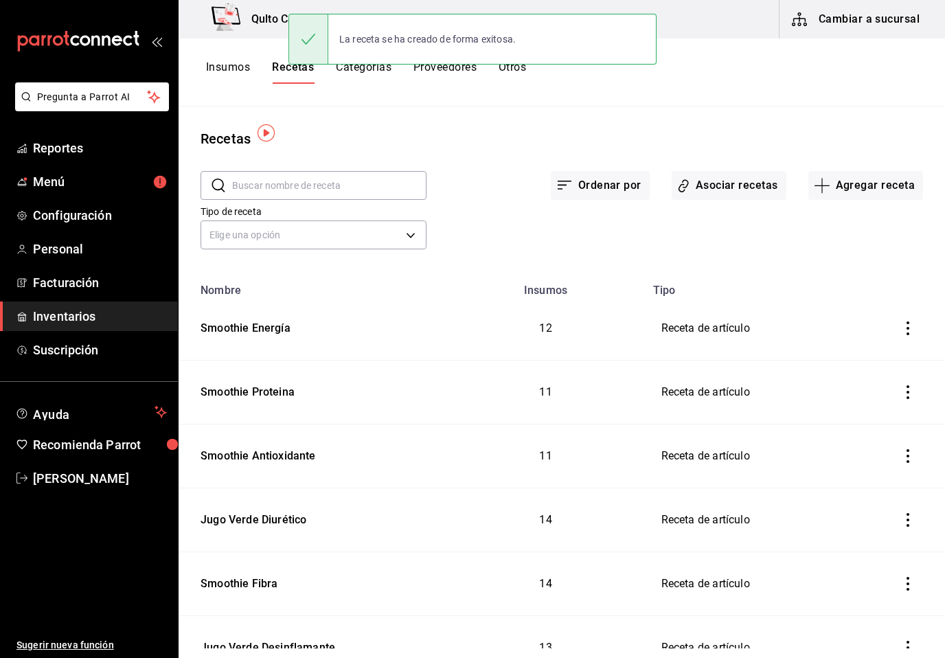
scroll to position [43, 0]
